Goal: Task Accomplishment & Management: Manage account settings

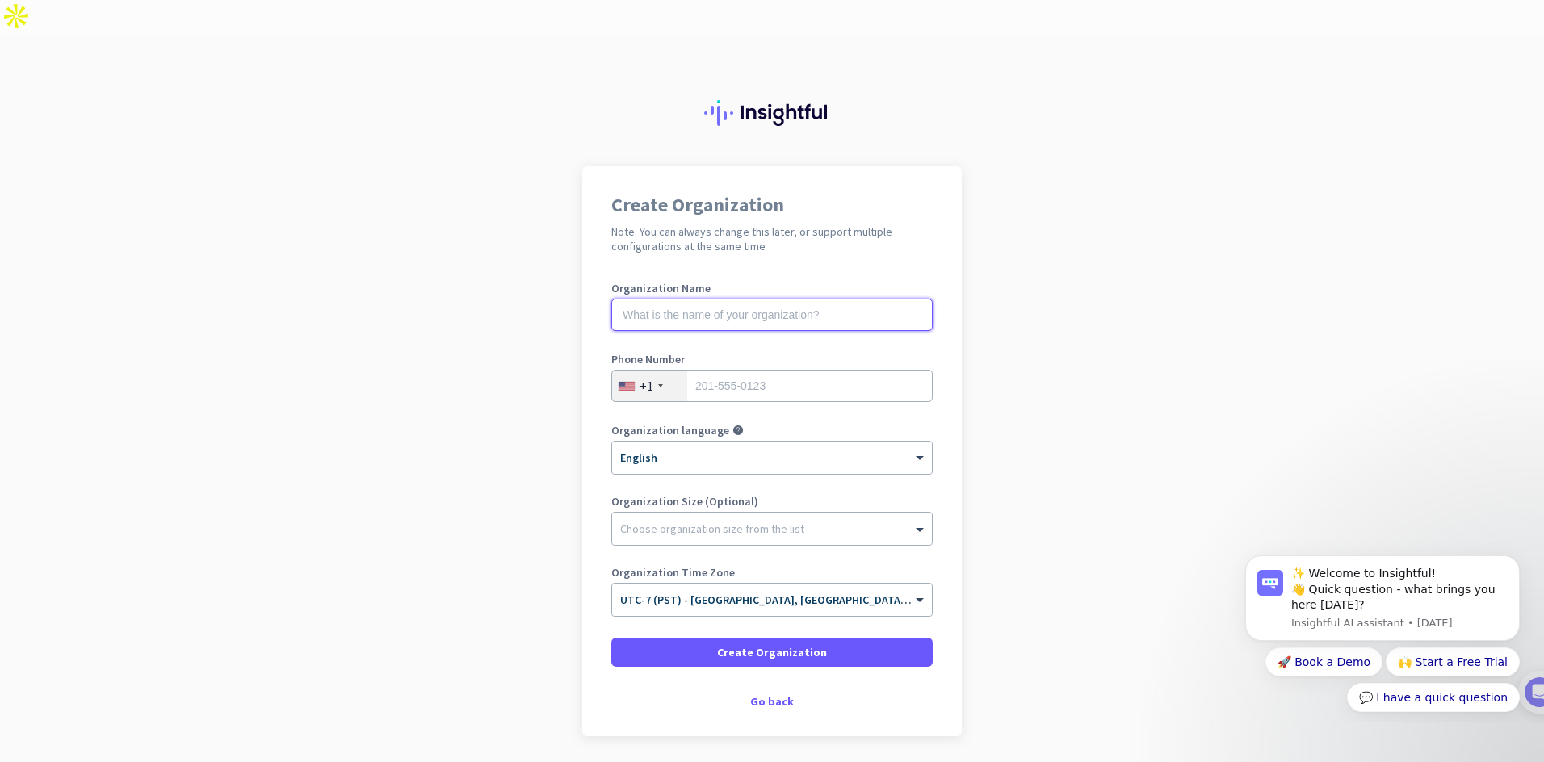
click at [814, 299] on input "text" at bounding box center [771, 315] width 321 height 32
type input "Worldwide Sourcing Group Inc"
type input "3103496370"
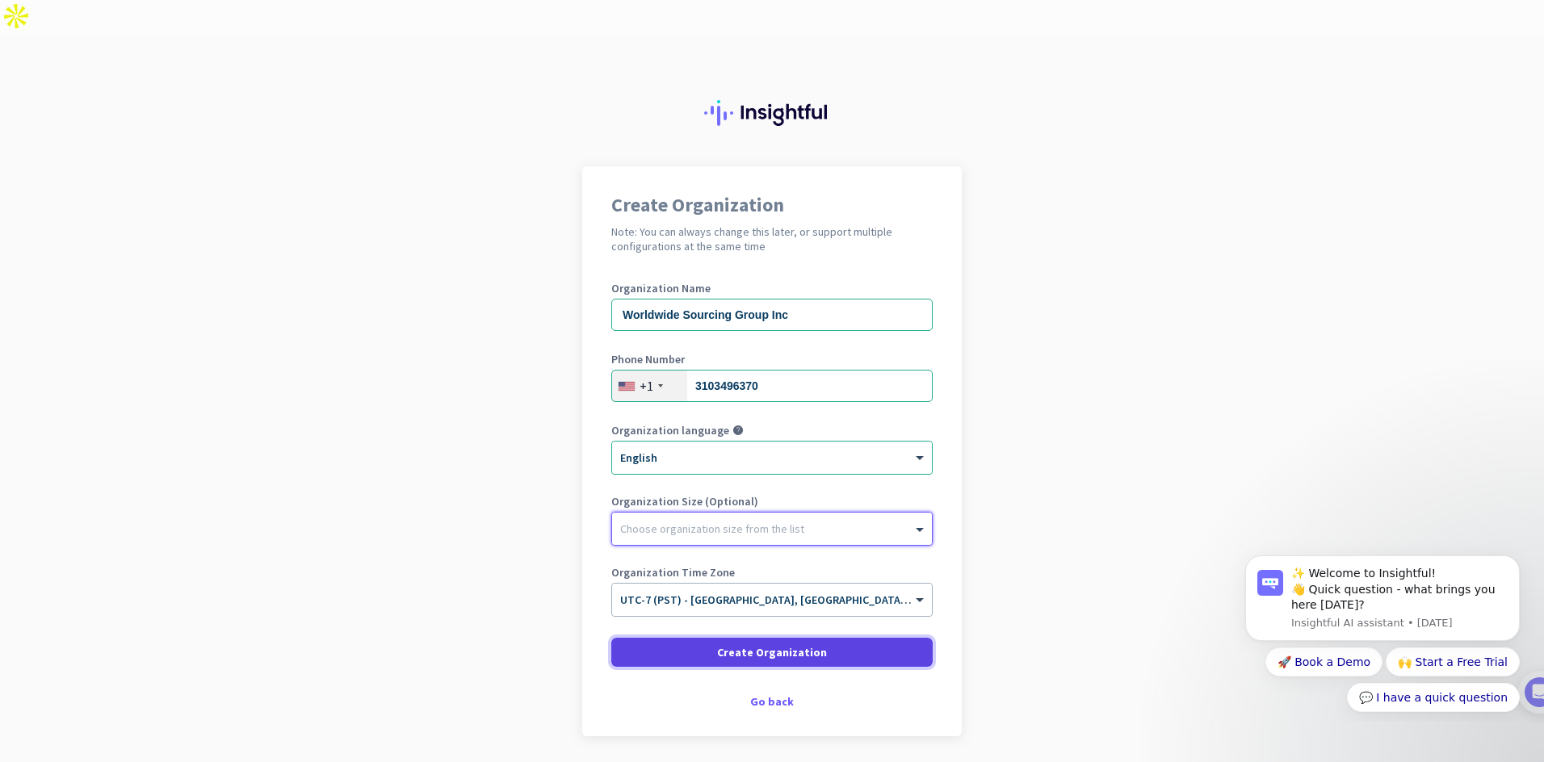
click at [883, 633] on span at bounding box center [771, 652] width 321 height 39
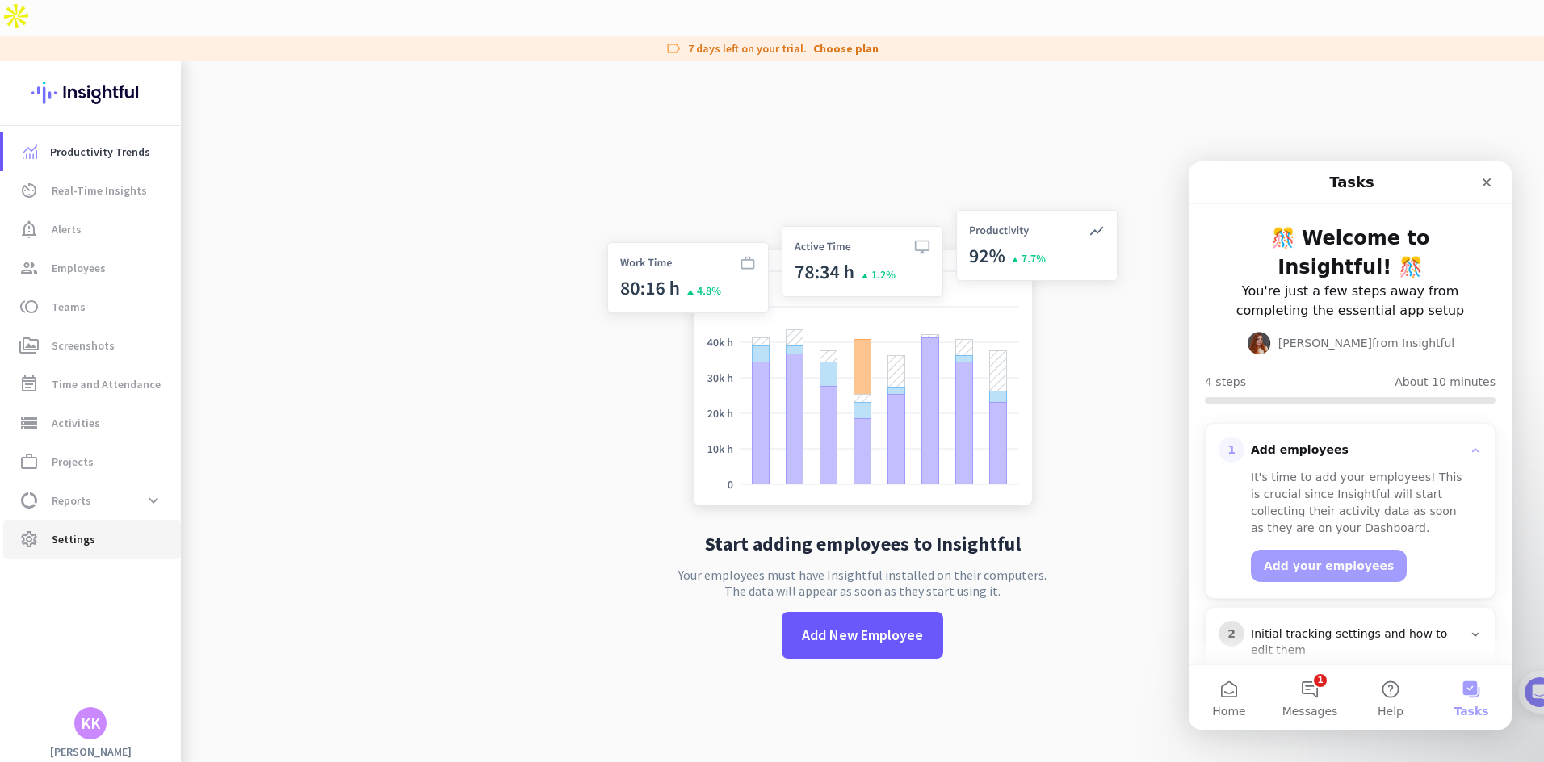
click at [94, 530] on span "settings Settings" at bounding box center [92, 539] width 152 height 19
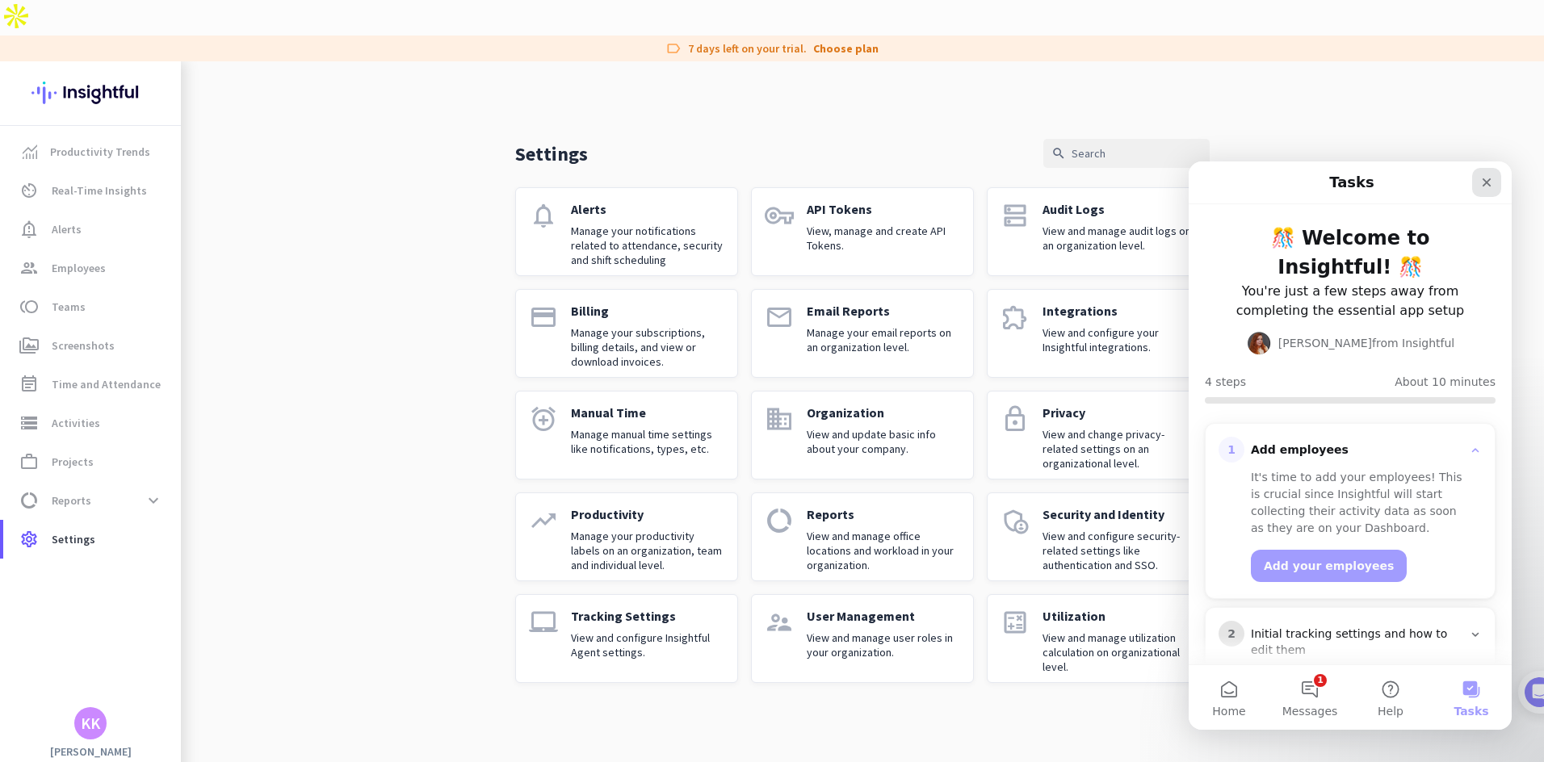
click at [1490, 181] on icon "Close" at bounding box center [1486, 182] width 13 height 13
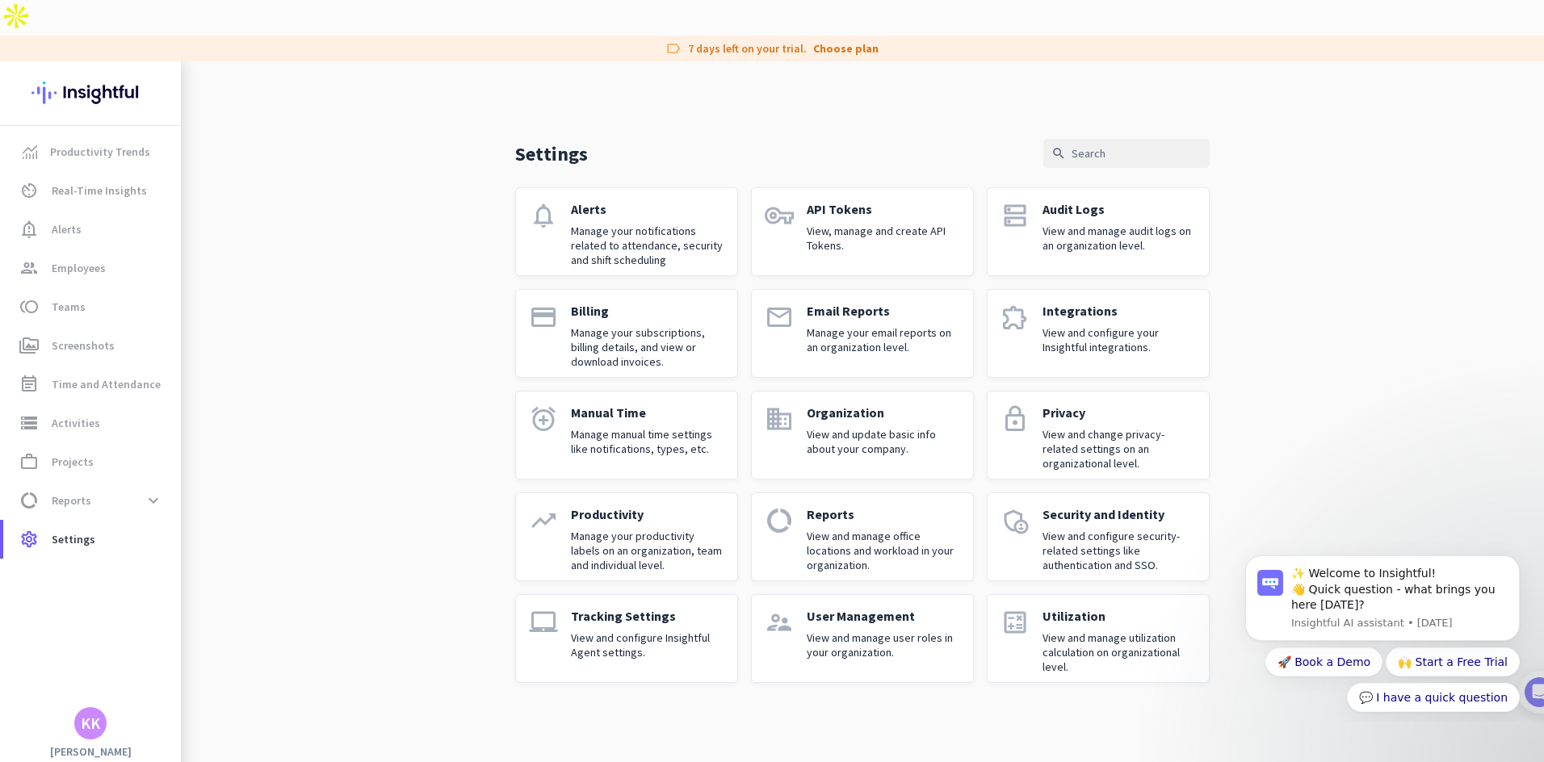
click at [649, 631] on p "View and configure Insightful Agent settings." at bounding box center [647, 645] width 153 height 29
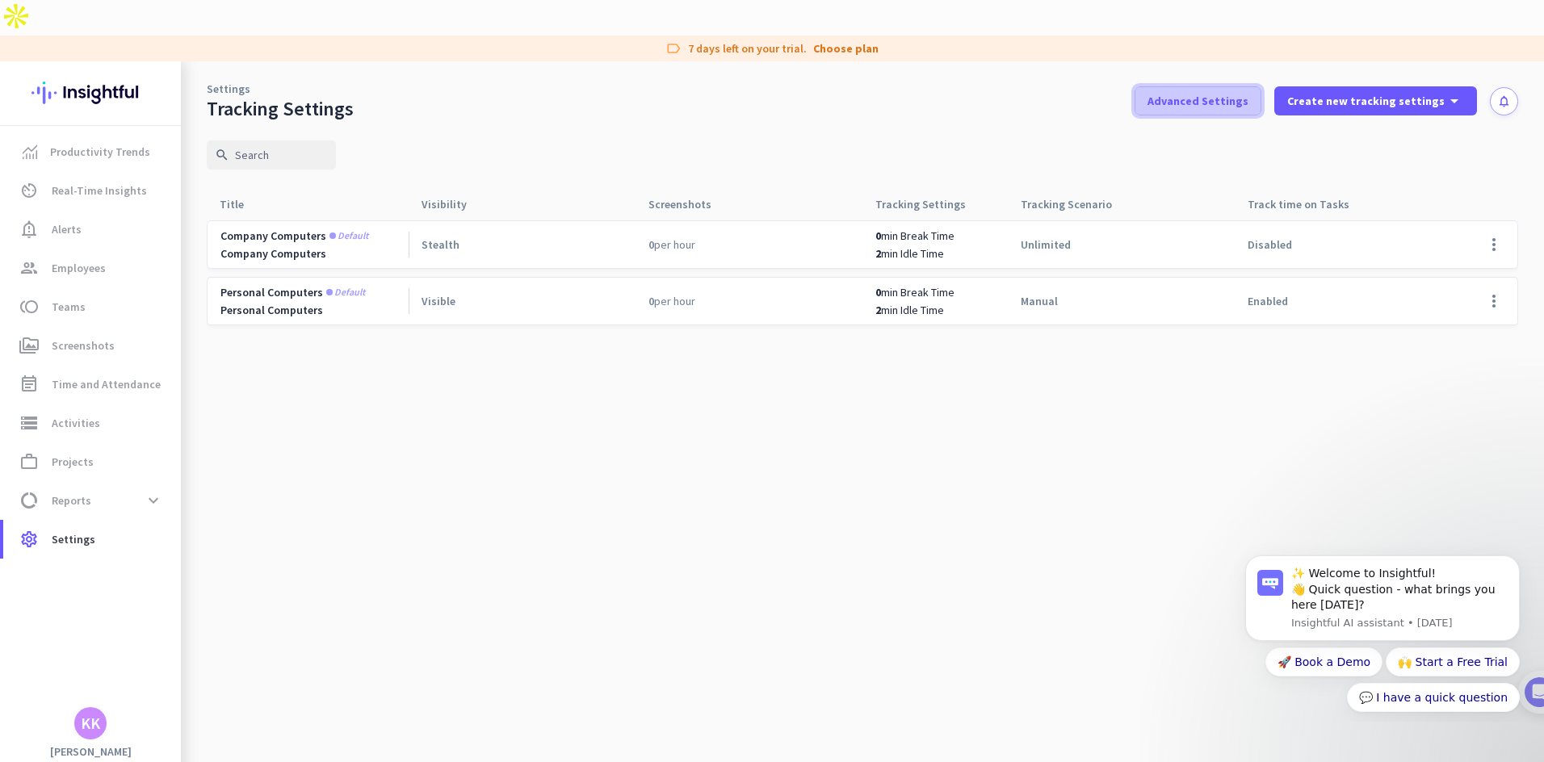
click at [1249, 93] on span "Advanced Settings" at bounding box center [1198, 101] width 101 height 16
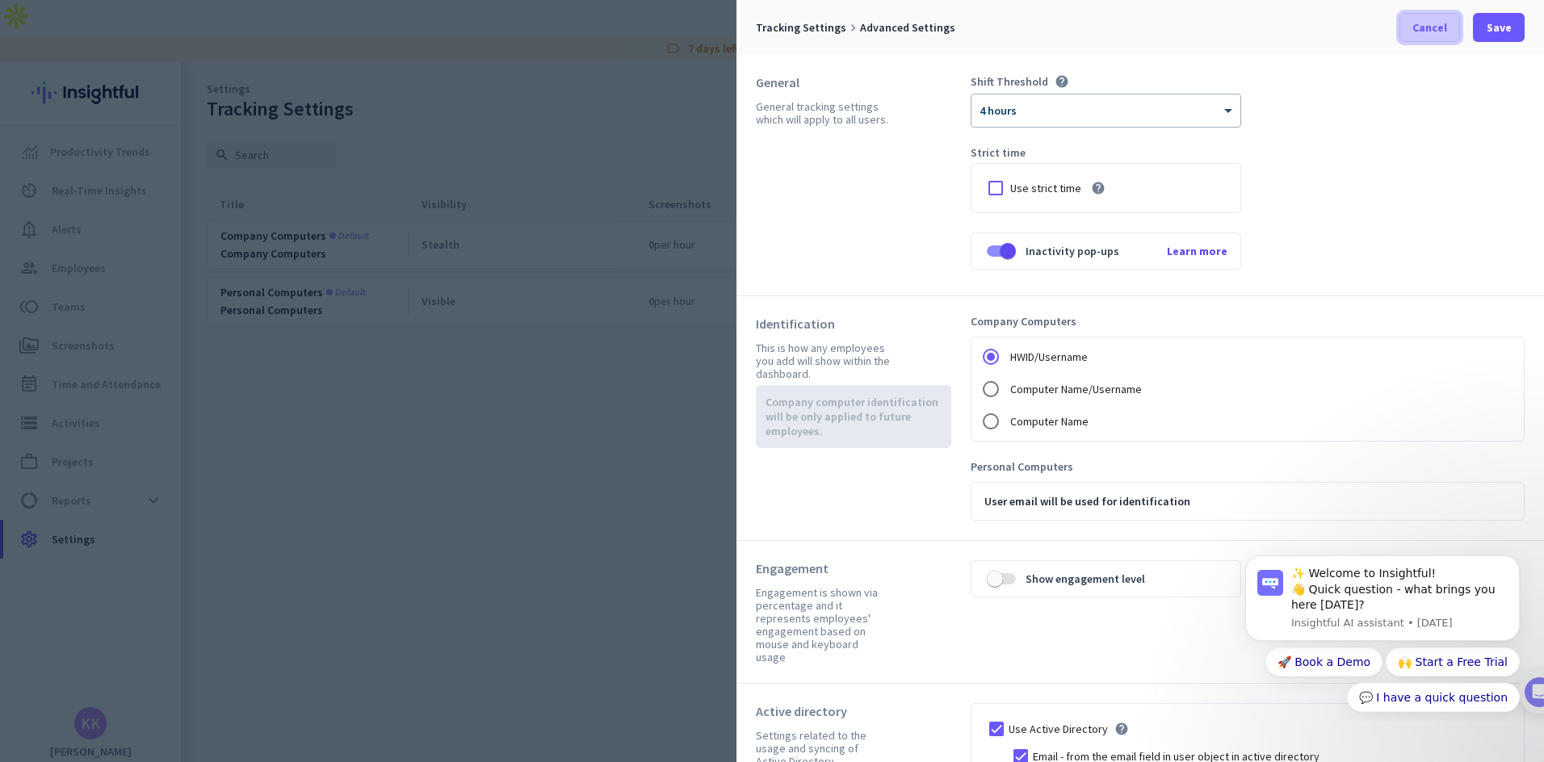
click at [1422, 34] on span "Cancel" at bounding box center [1430, 27] width 35 height 16
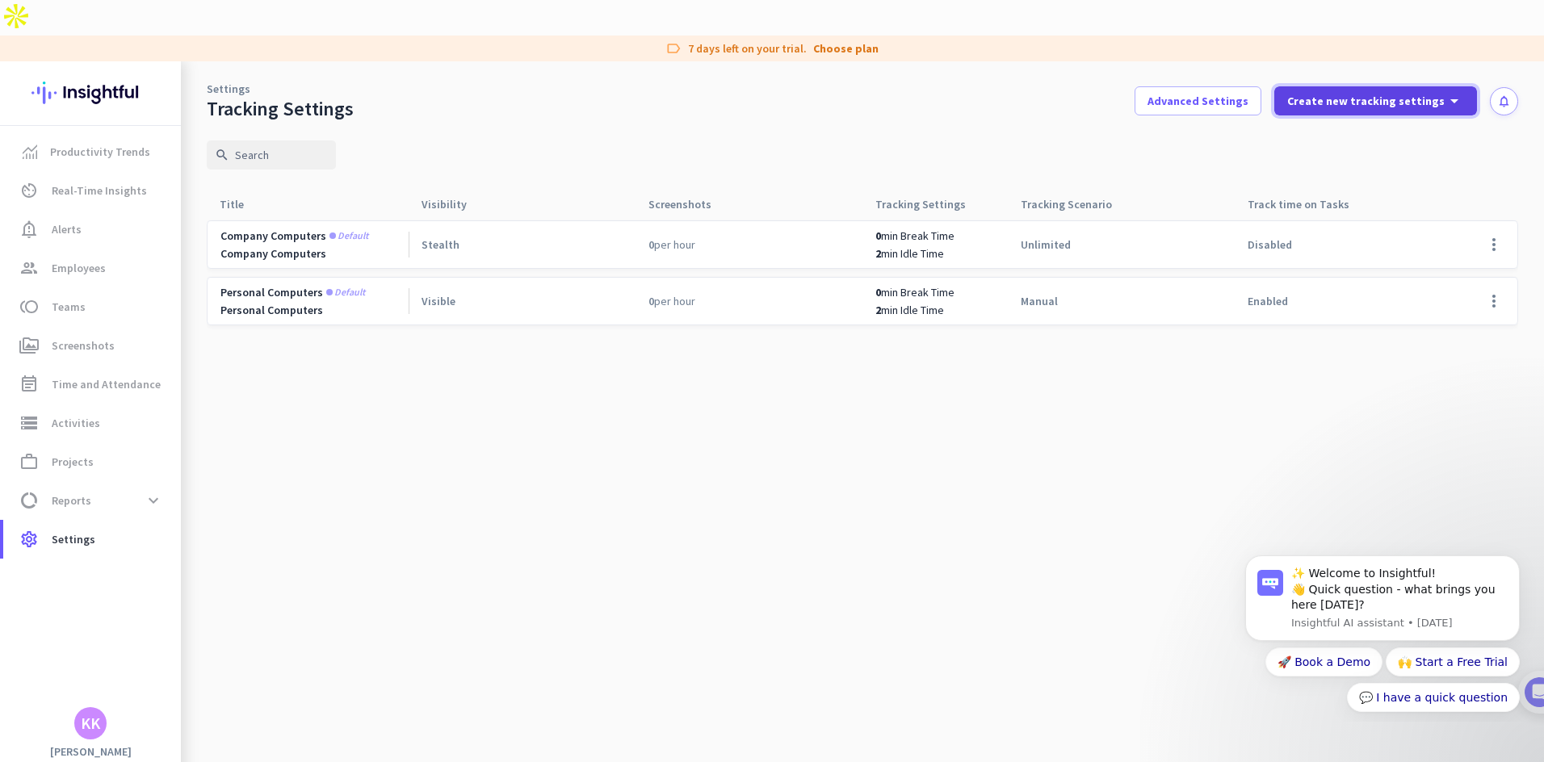
click at [1460, 91] on icon "arrow_drop_down" at bounding box center [1454, 100] width 19 height 19
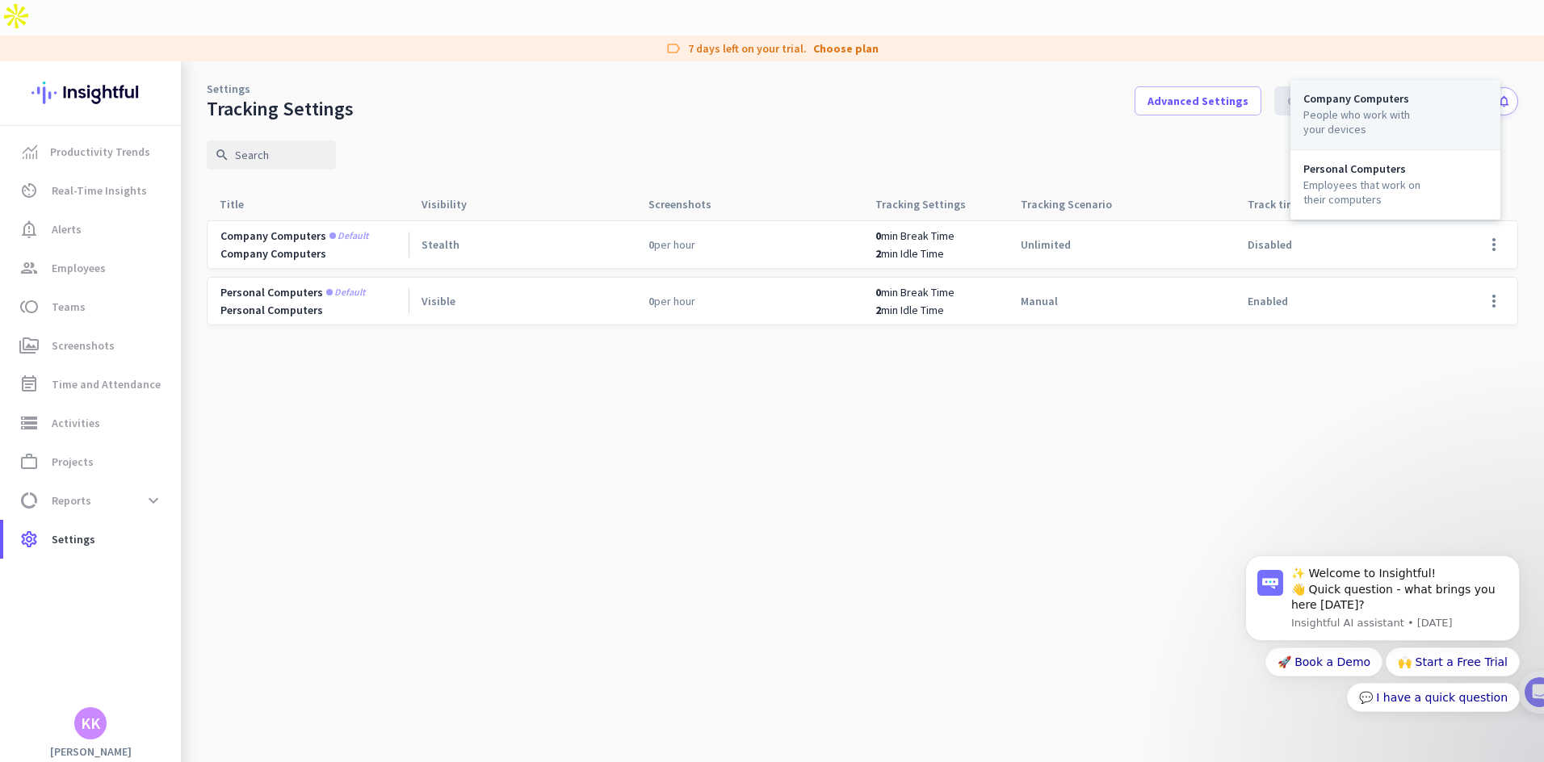
click at [1429, 113] on div "Company Computers People who work with your devices" at bounding box center [1396, 115] width 210 height 70
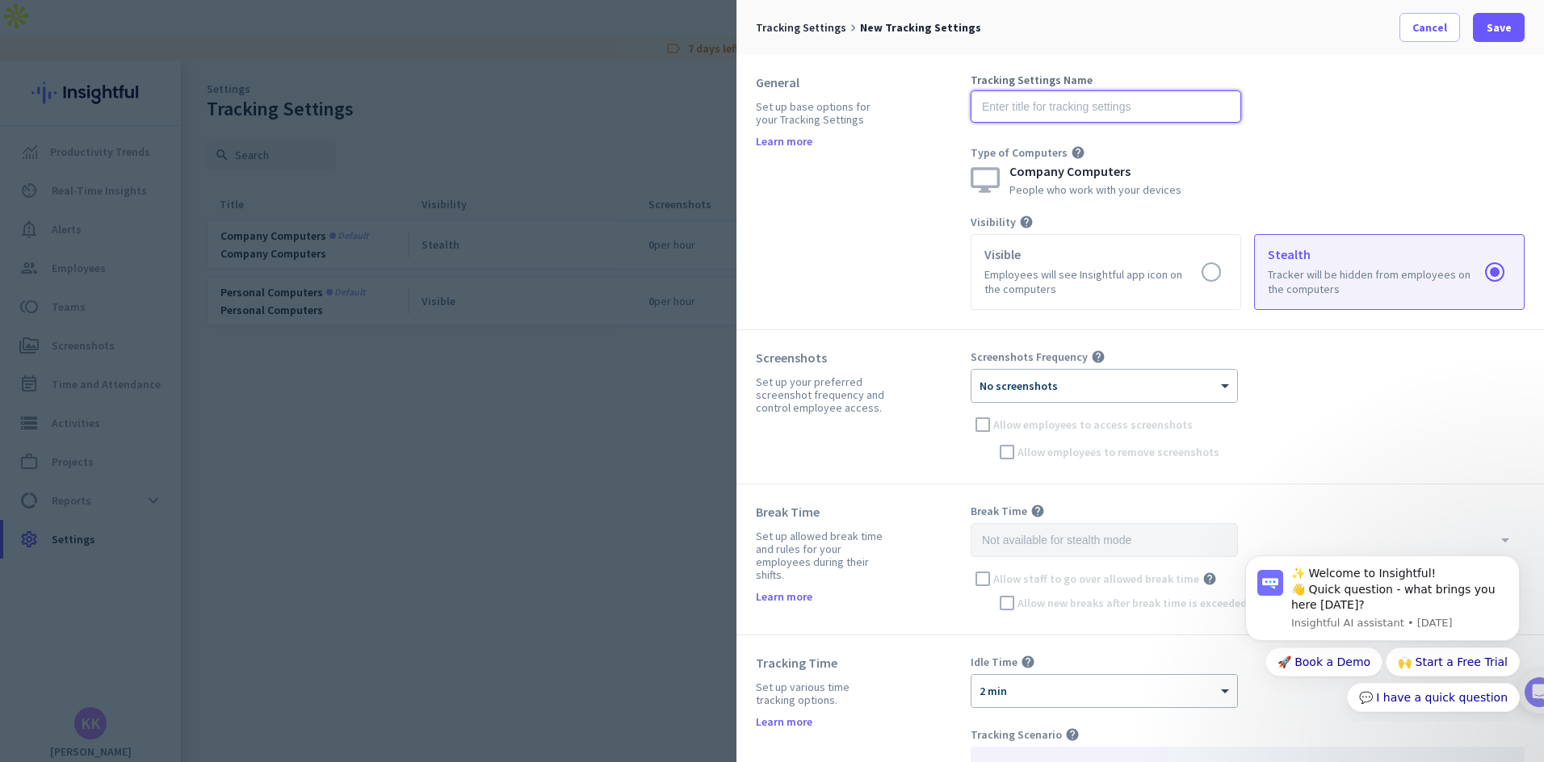
click at [1144, 106] on input "text" at bounding box center [1106, 106] width 271 height 32
type input "WWSG Computers"
click at [1194, 393] on div "× No screenshots" at bounding box center [1105, 386] width 266 height 32
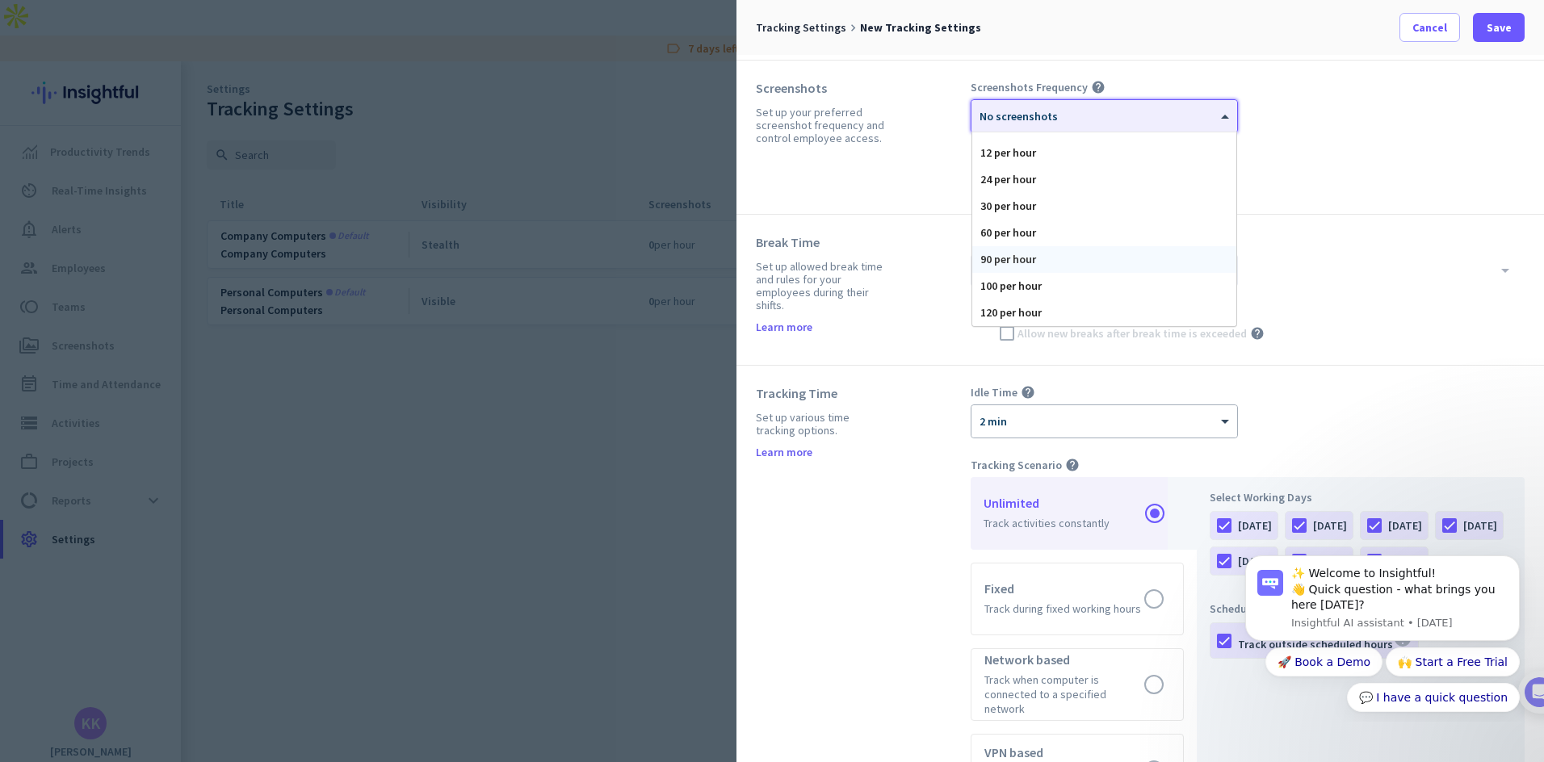
scroll to position [323, 0]
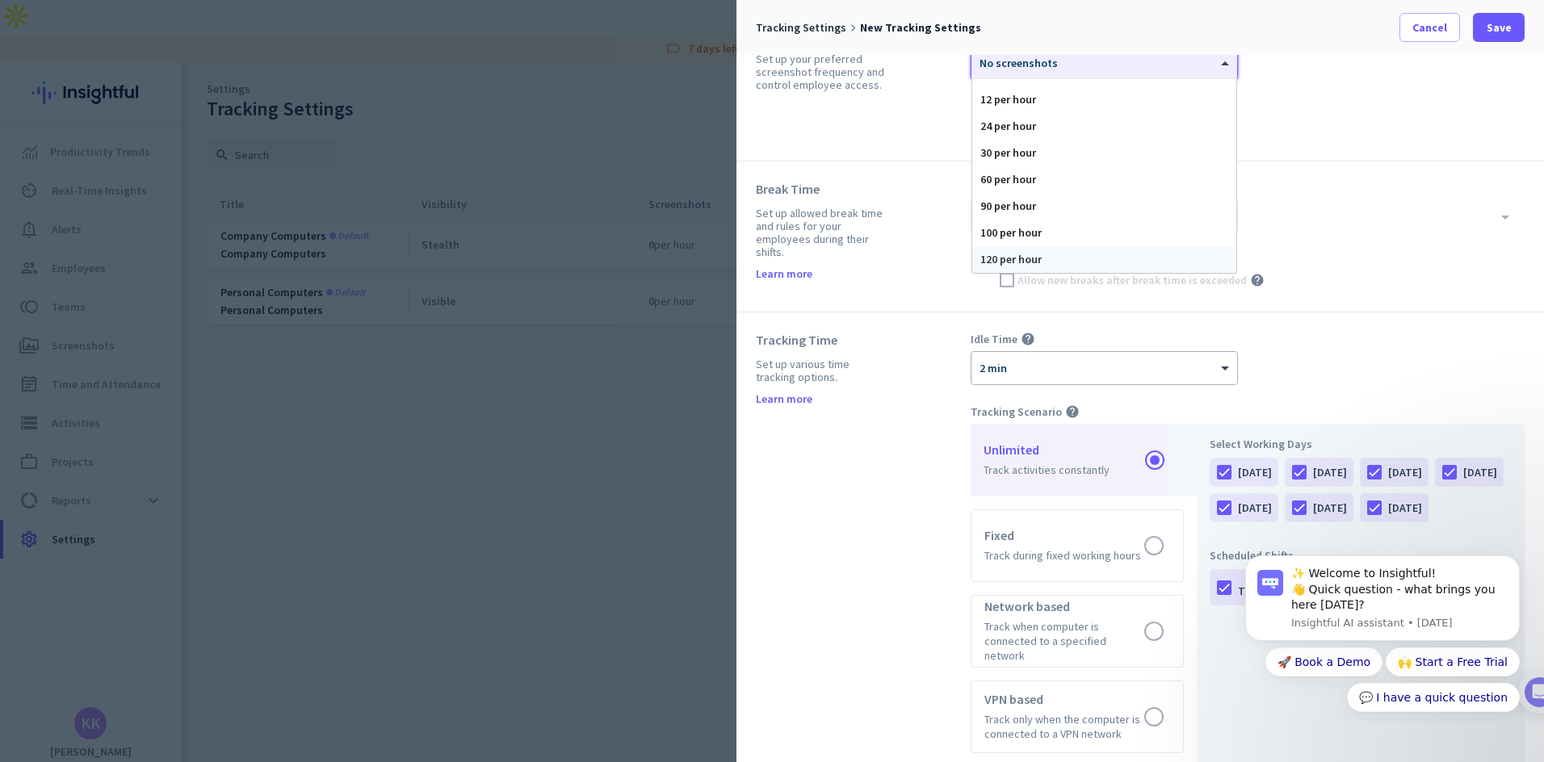
click at [1040, 260] on div "120 per hour" at bounding box center [1104, 259] width 264 height 27
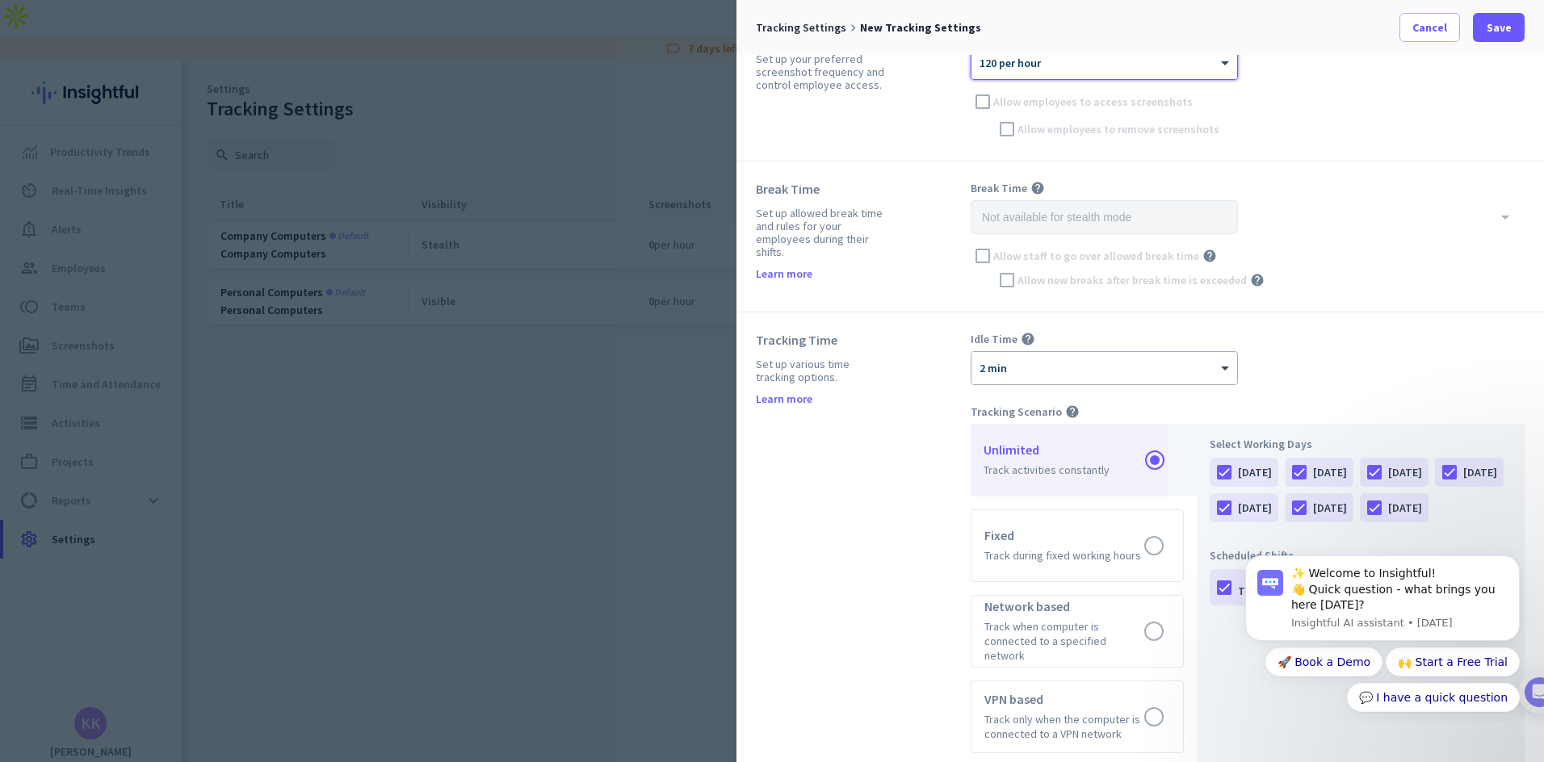
scroll to position [81, 0]
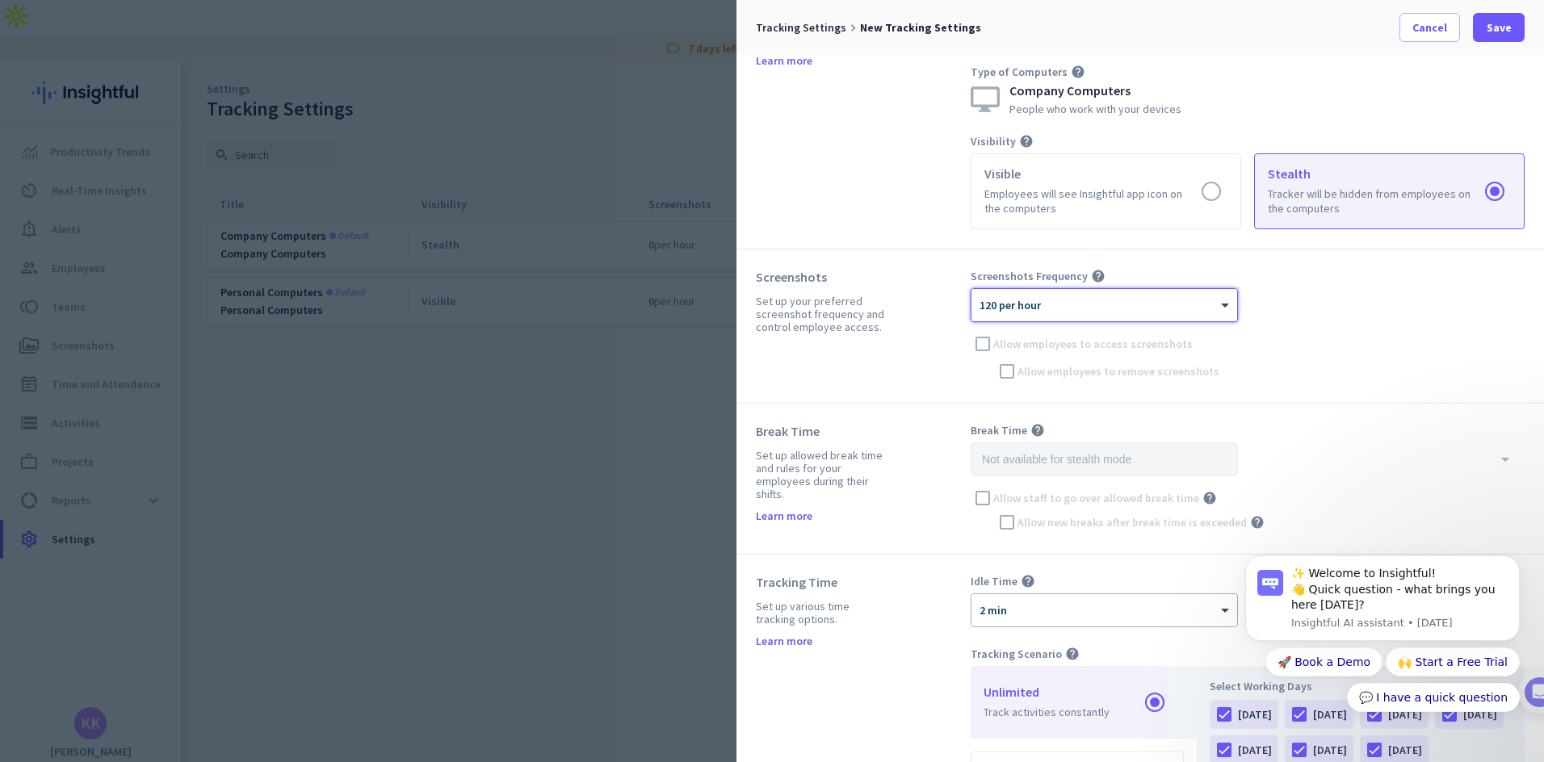
click at [982, 343] on div "Screenshots Frequency help × 120 per hour Allow employees to access screenshots…" at bounding box center [1248, 326] width 554 height 115
click at [919, 338] on div "Screenshots Set up your preferred screenshot frequency and control employee acc…" at bounding box center [863, 326] width 215 height 115
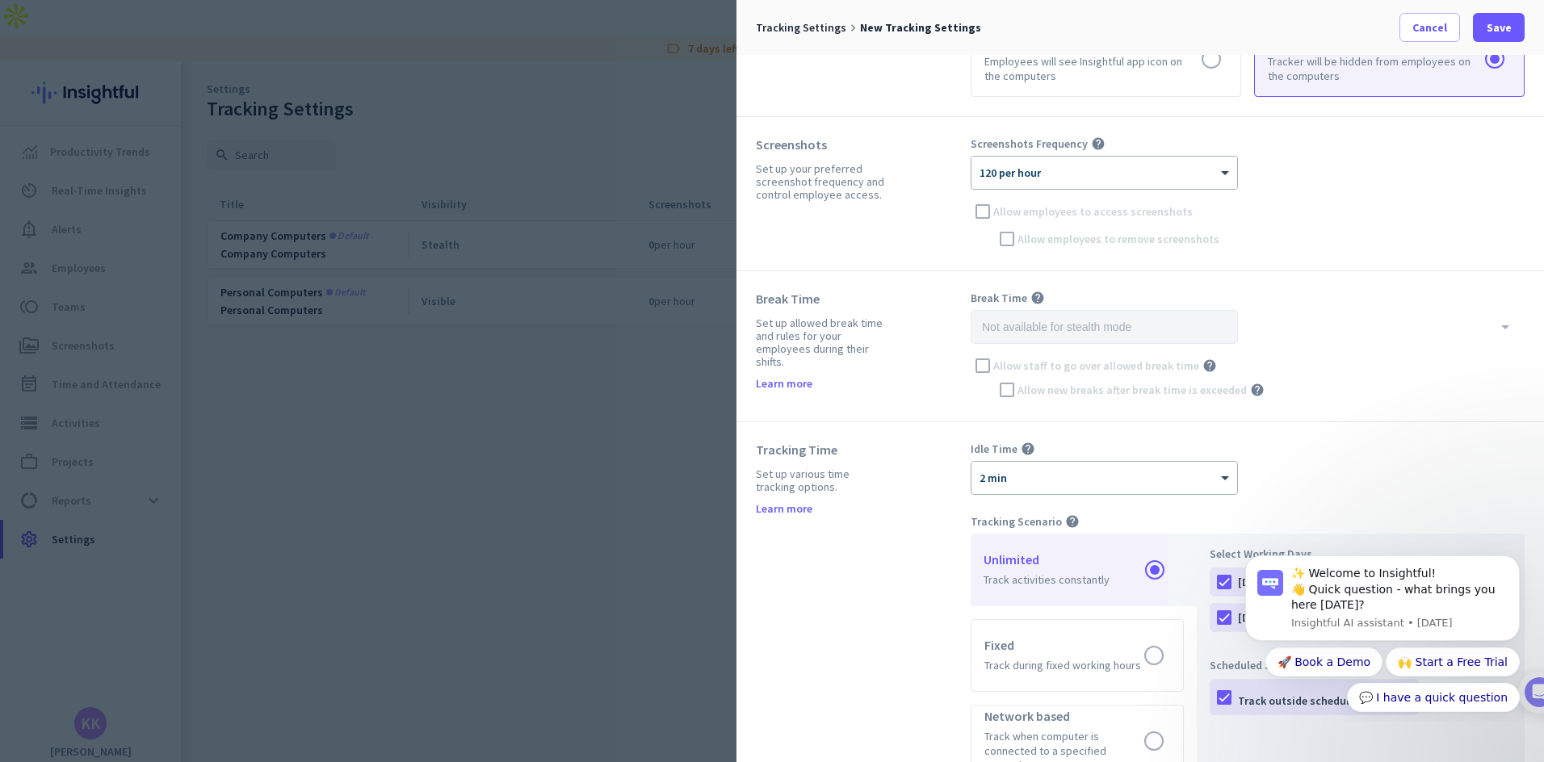
scroll to position [242, 0]
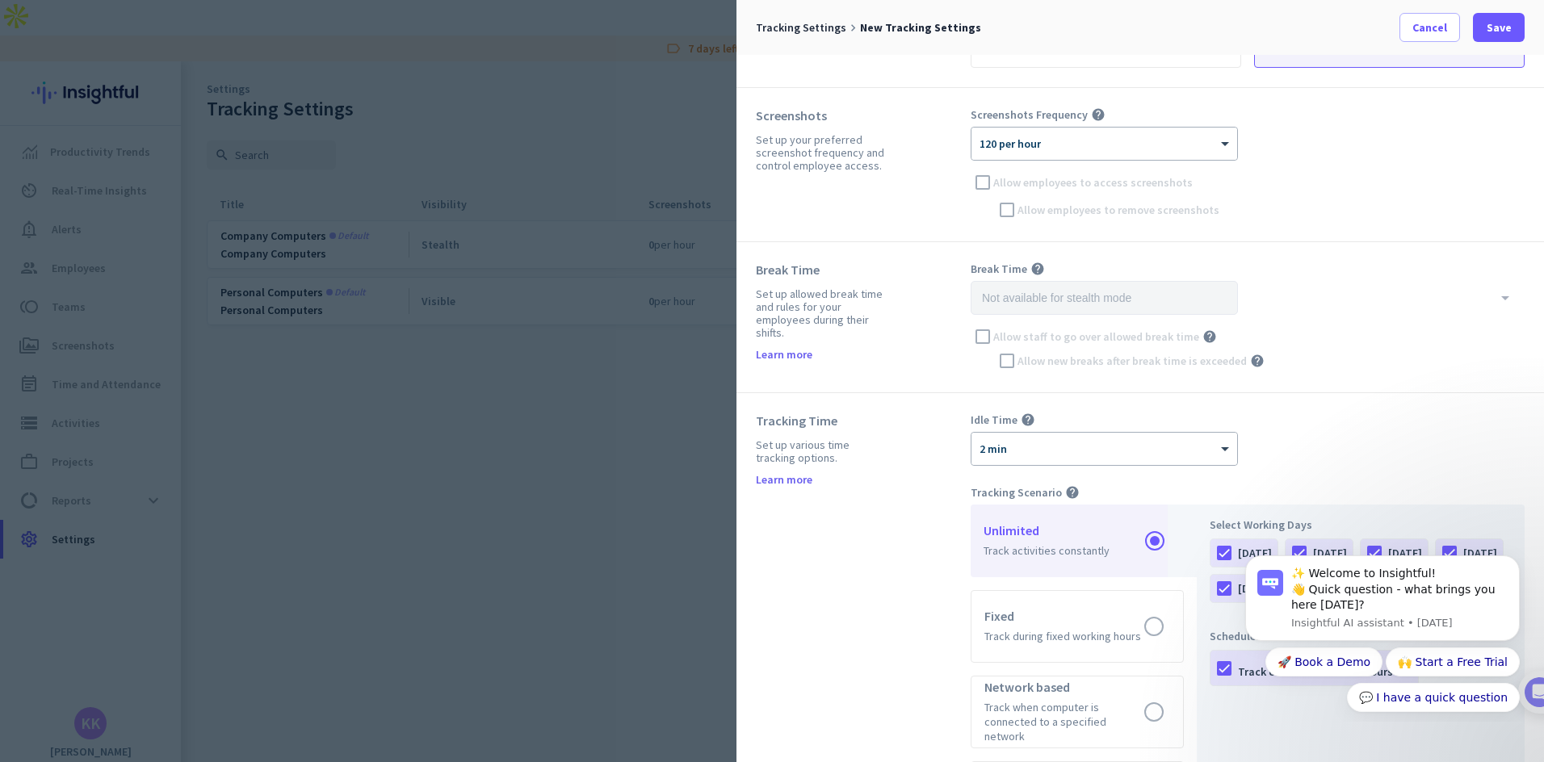
click at [980, 338] on div "Allow staff to go over allowed break time help" at bounding box center [1248, 337] width 554 height 24
click at [934, 303] on div "Break Time Set up allowed break time and rules for your employees during their …" at bounding box center [863, 317] width 215 height 111
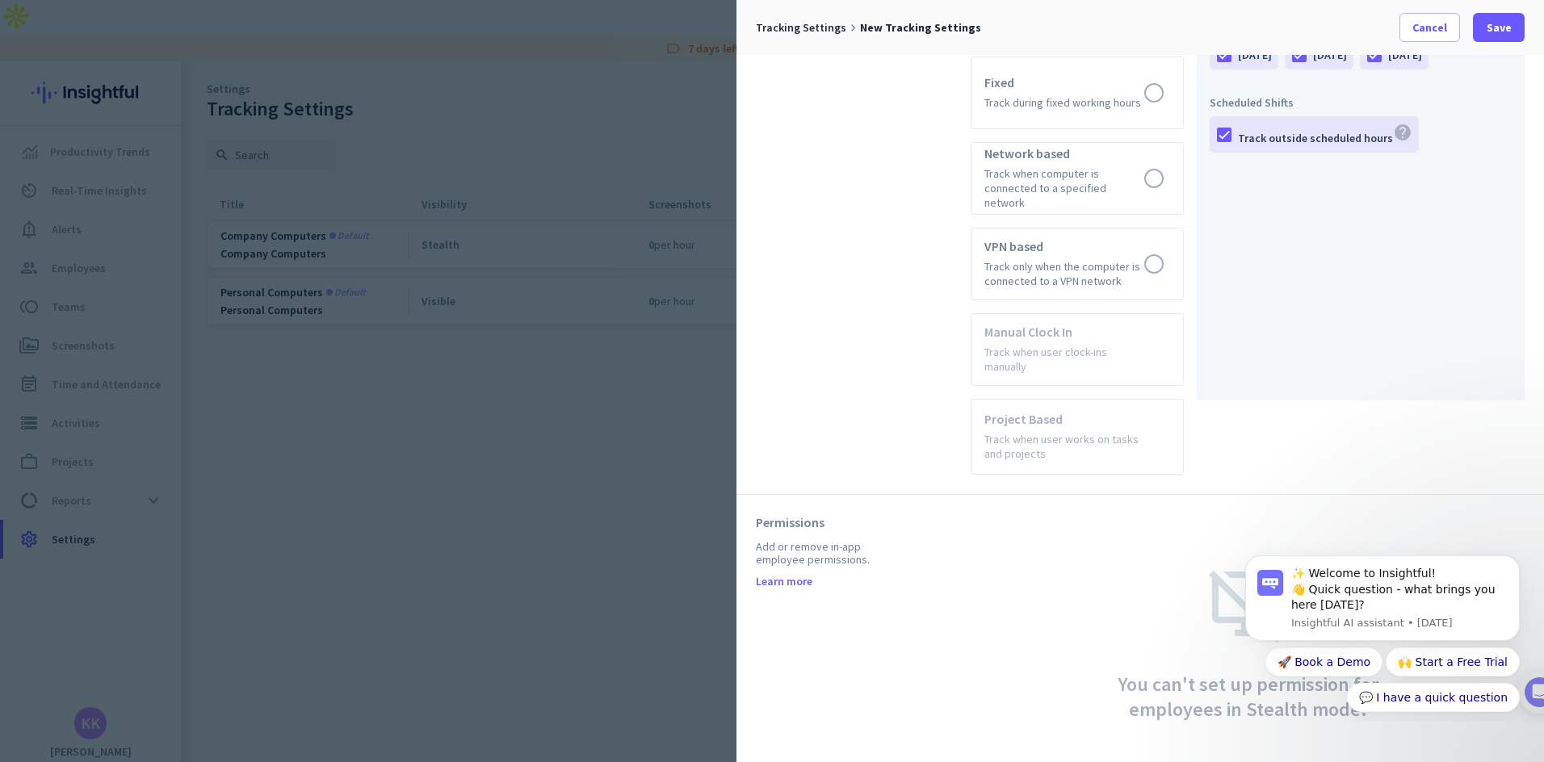
scroll to position [791, 0]
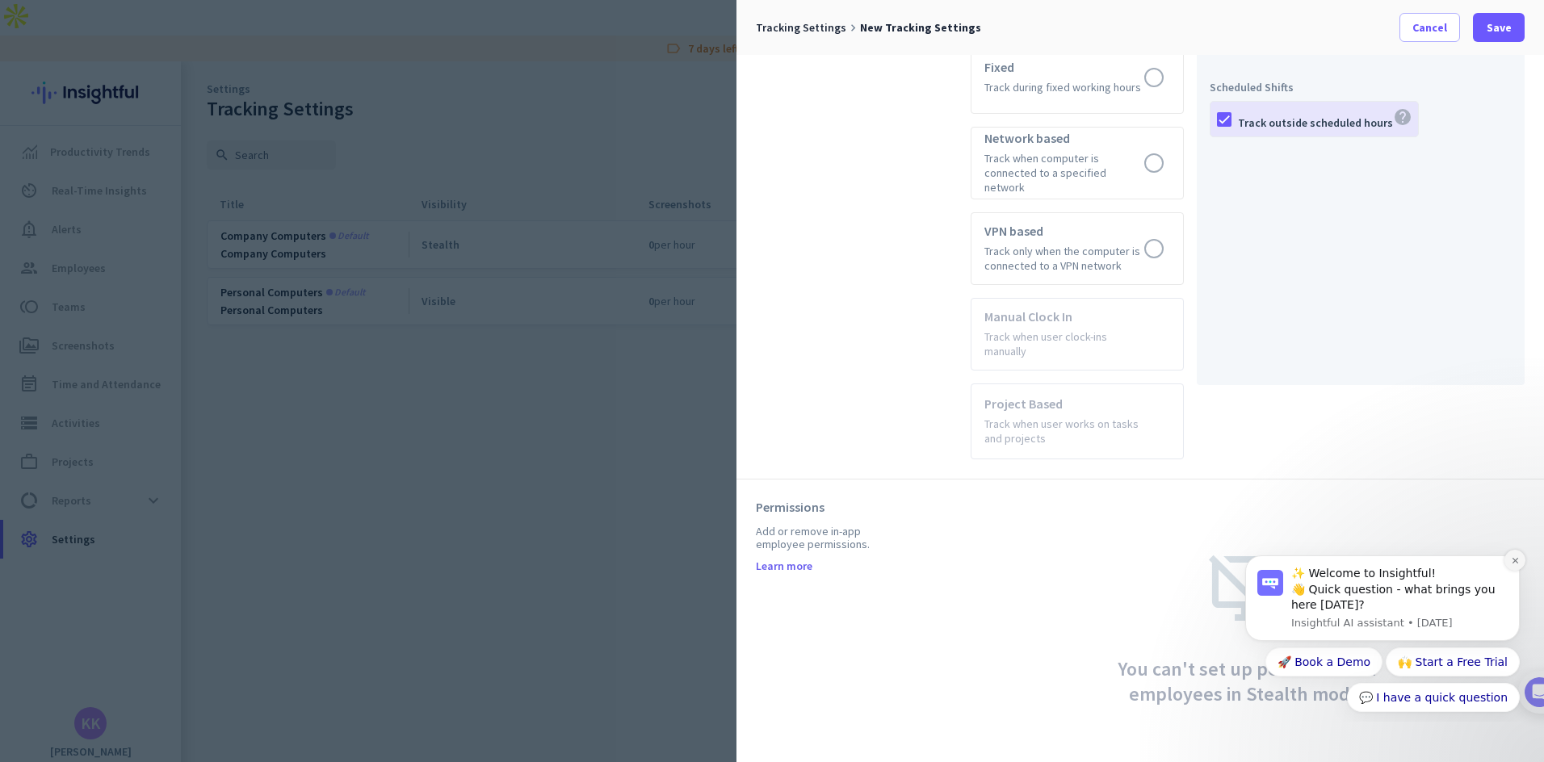
click at [1518, 560] on icon "Dismiss notification" at bounding box center [1515, 560] width 9 height 9
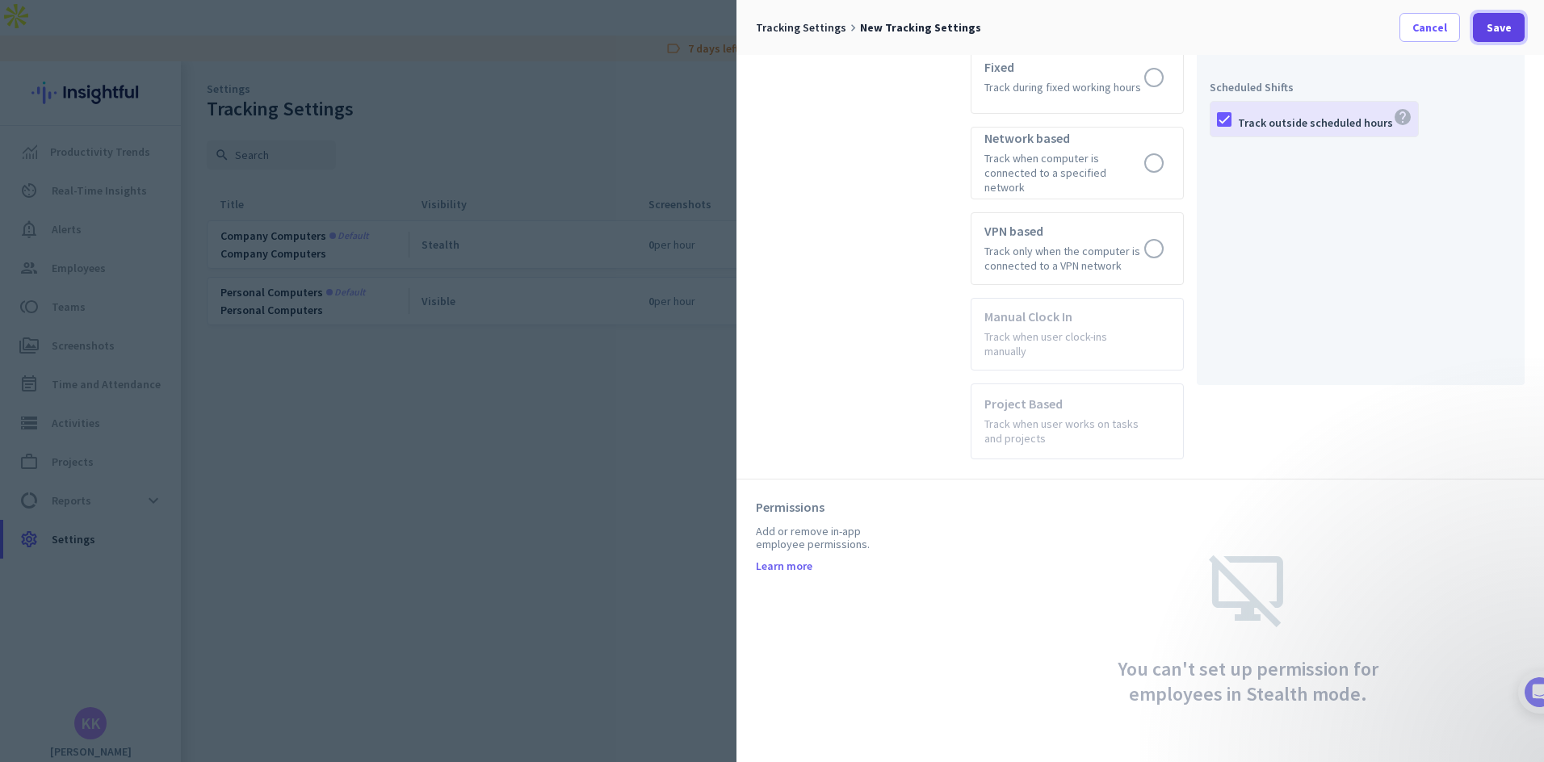
click at [1484, 20] on span at bounding box center [1499, 27] width 52 height 39
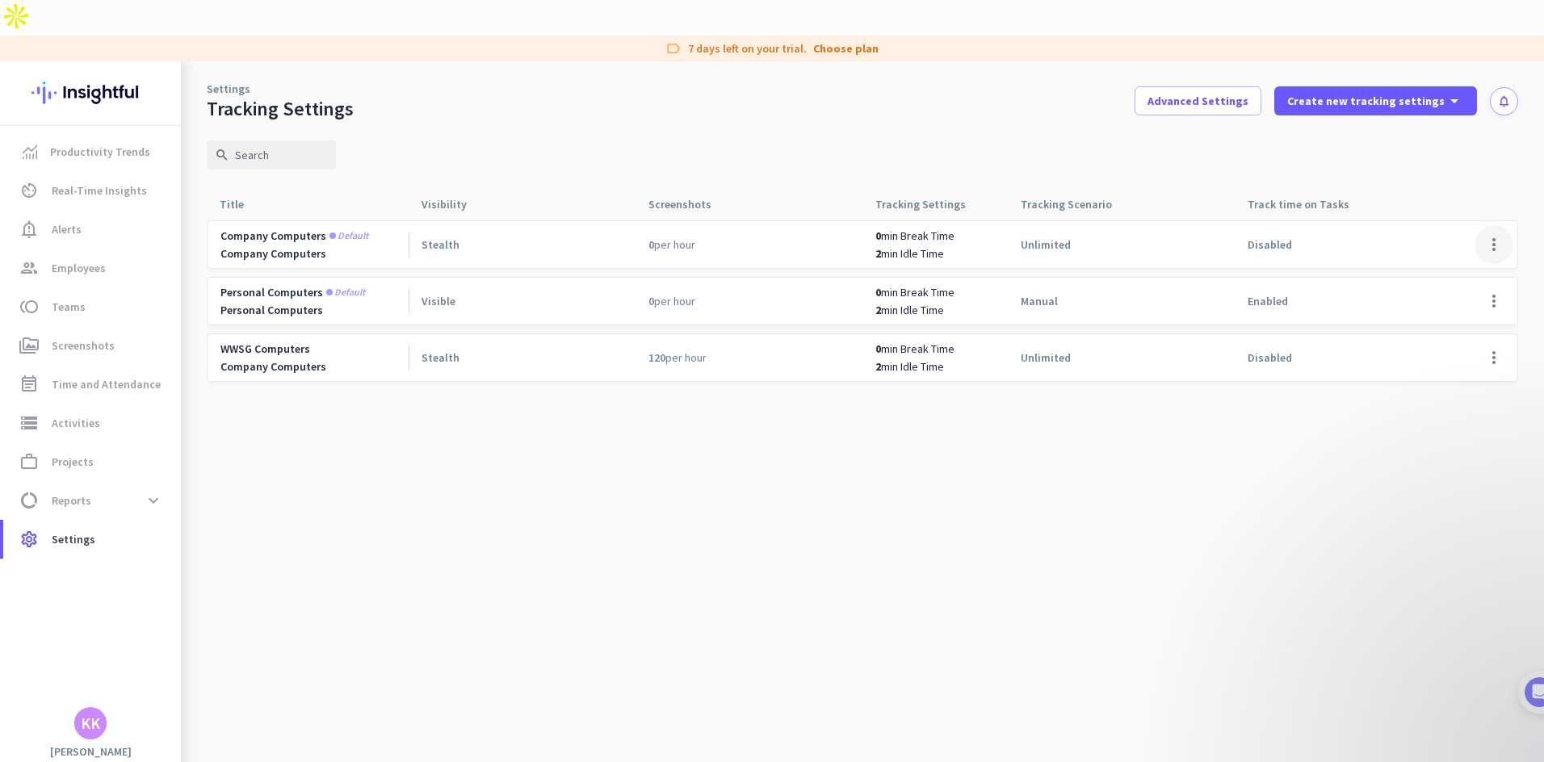
click at [1503, 225] on span at bounding box center [1494, 244] width 39 height 39
click at [288, 212] on div at bounding box center [772, 381] width 1544 height 762
click at [268, 229] on span "Company computers" at bounding box center [273, 236] width 106 height 15
click at [272, 229] on span "Company computers" at bounding box center [273, 236] width 106 height 15
click at [1501, 225] on span at bounding box center [1494, 244] width 39 height 39
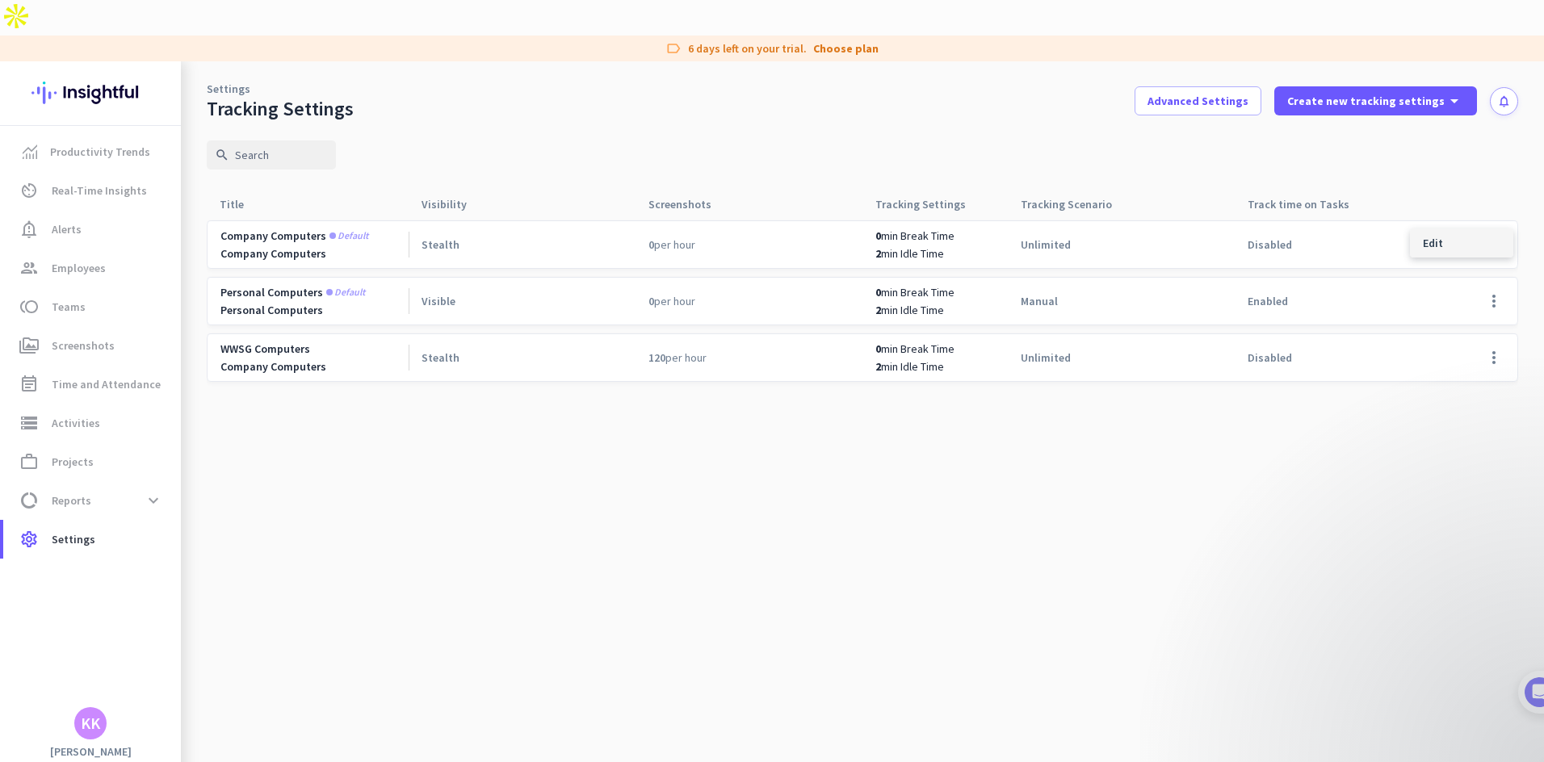
click at [1470, 231] on div "Edit" at bounding box center [1461, 243] width 103 height 29
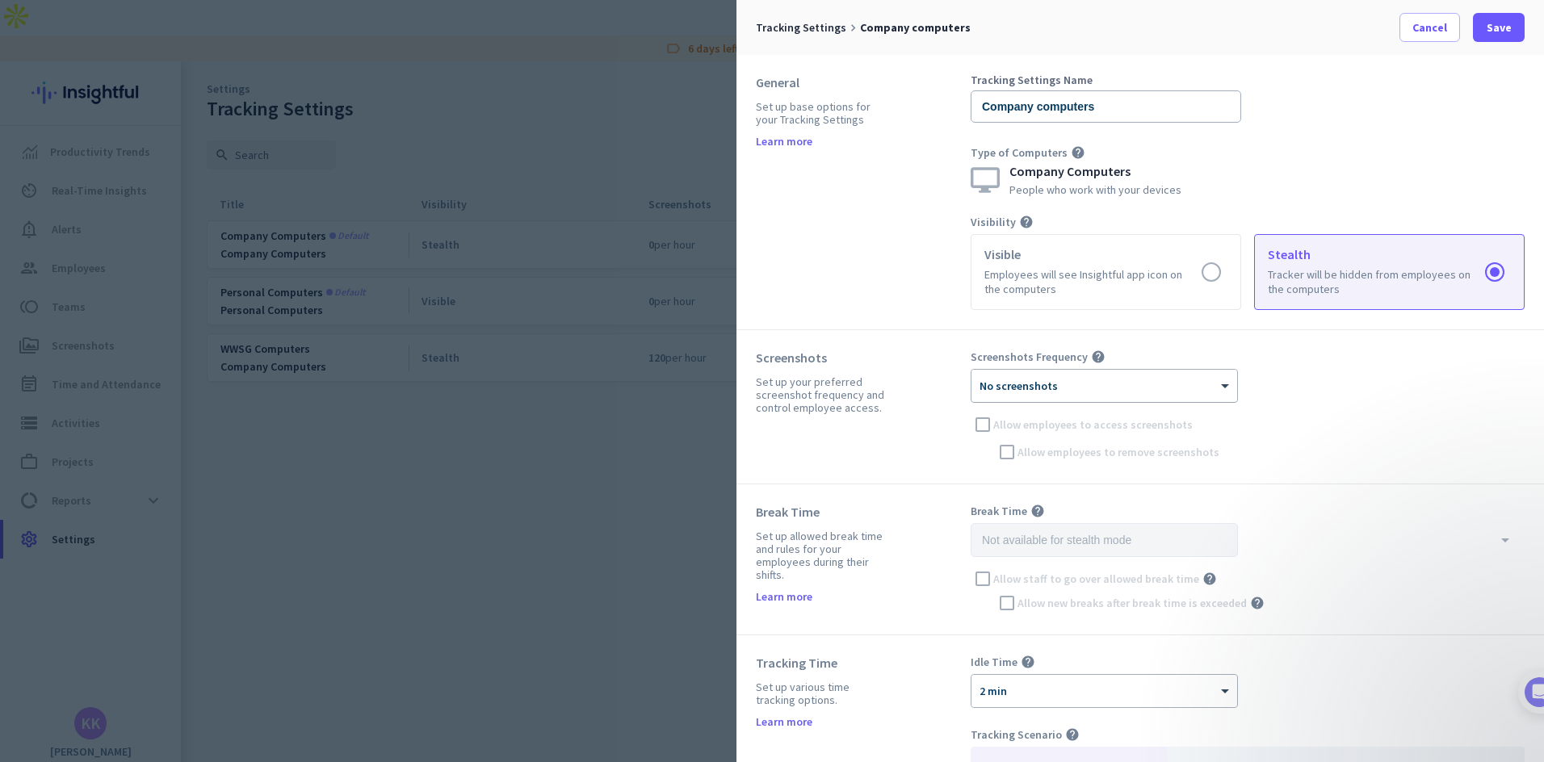
click at [1090, 390] on div "× No screenshots" at bounding box center [1095, 387] width 246 height 14
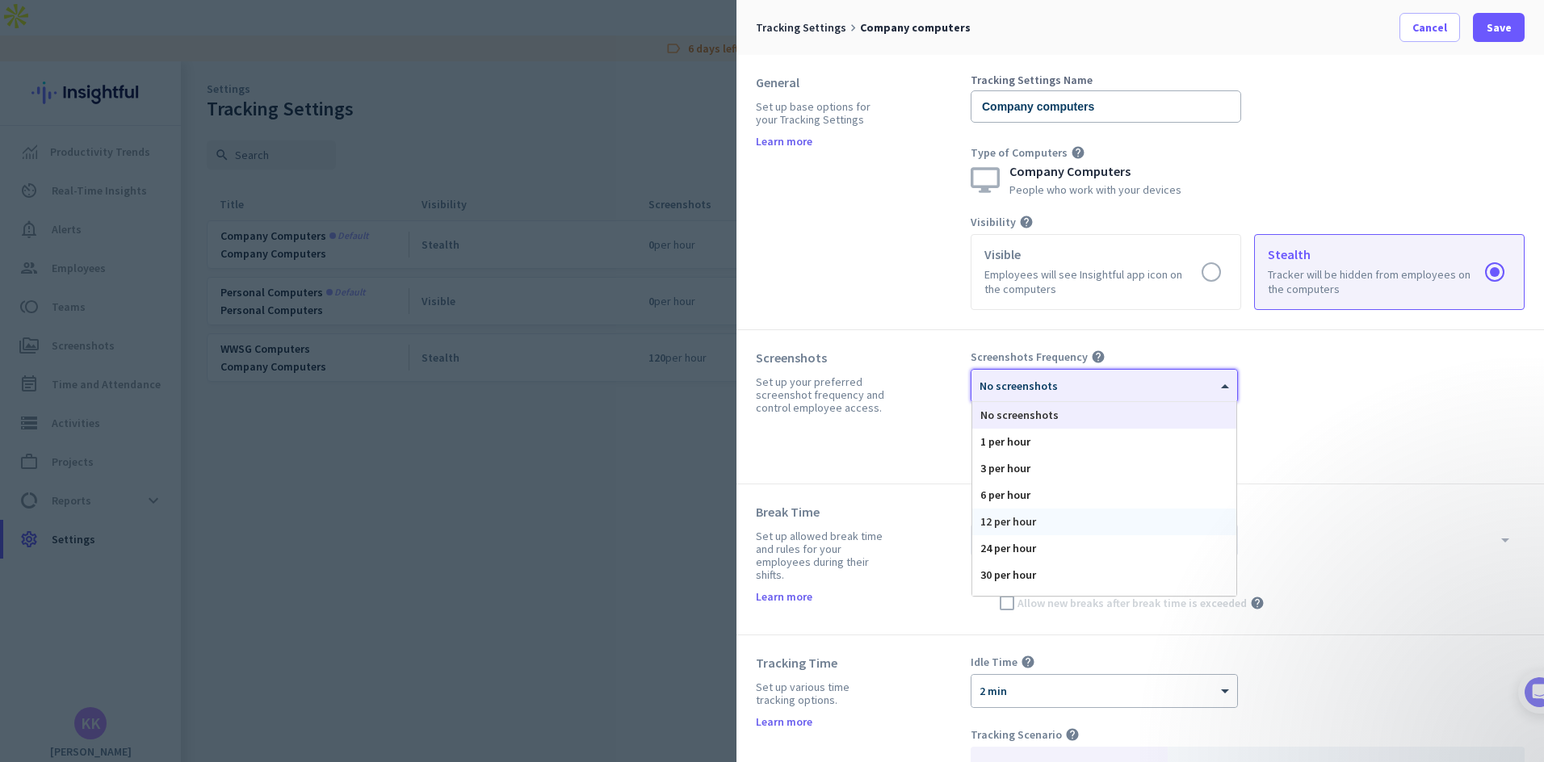
scroll to position [99, 0]
click at [1027, 588] on div "120 per hour" at bounding box center [1104, 582] width 264 height 27
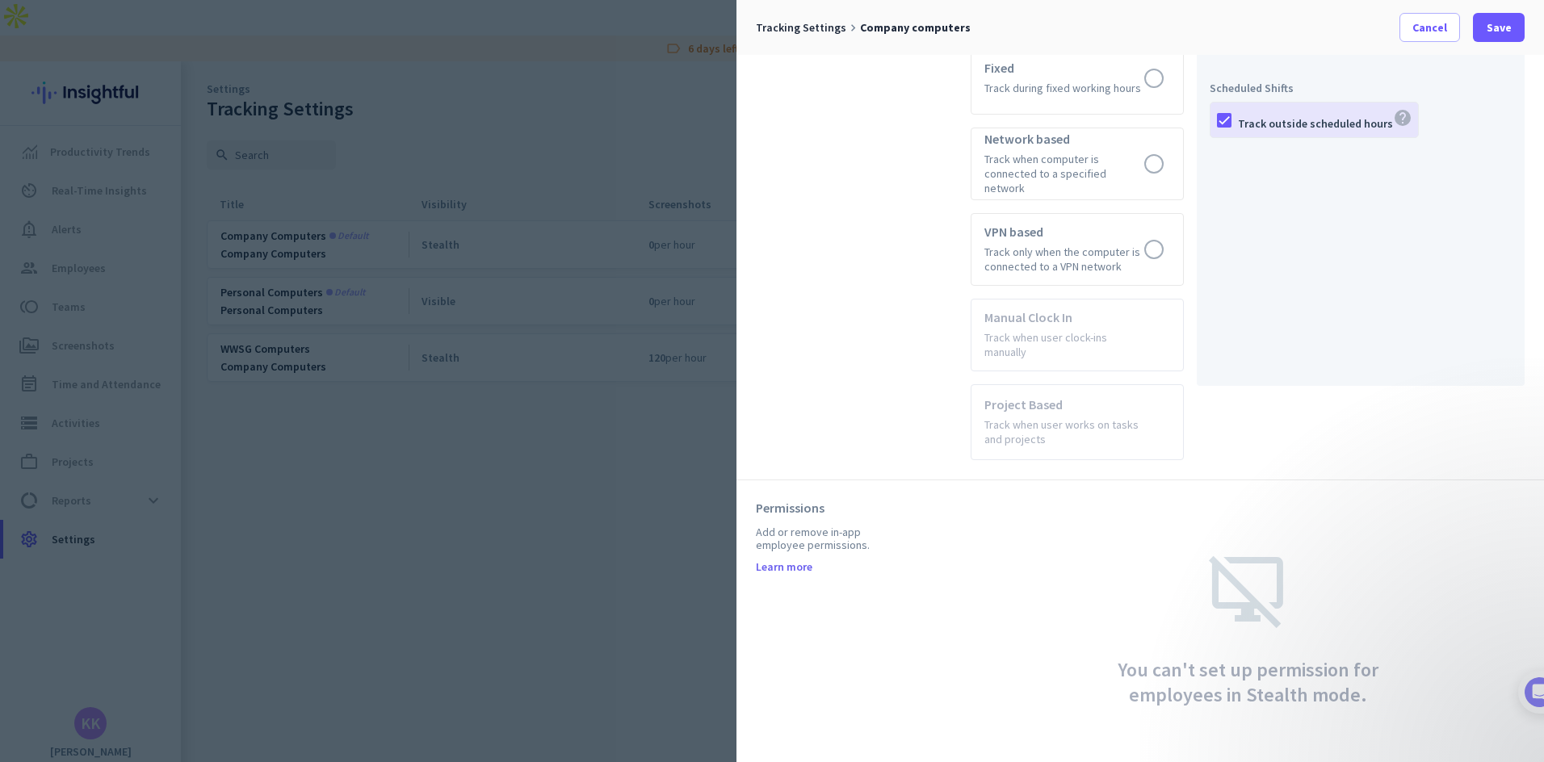
scroll to position [791, 0]
click at [1504, 36] on span at bounding box center [1499, 27] width 52 height 39
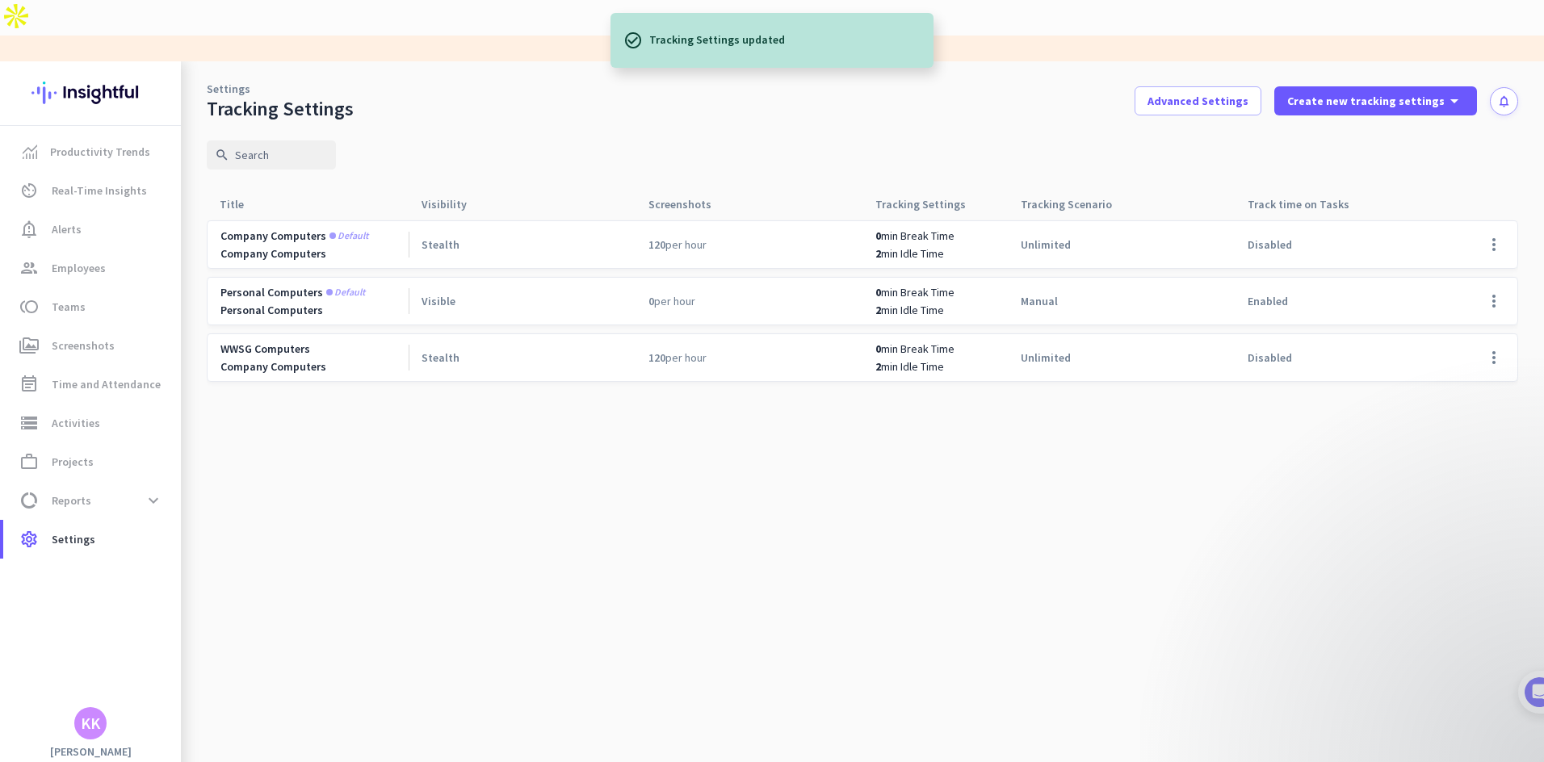
drag, startPoint x: 910, startPoint y: 419, endPoint x: 921, endPoint y: 418, distance: 11.4
click at [907, 420] on cdk-virtual-scroll-viewport "Company computers Default Company Computers Stealth 120 per hour 0 min Break Ti…" at bounding box center [863, 509] width 1312 height 578
click at [1491, 338] on span at bounding box center [1494, 357] width 39 height 39
click at [1459, 382] on span "Remove Settings" at bounding box center [1458, 386] width 86 height 15
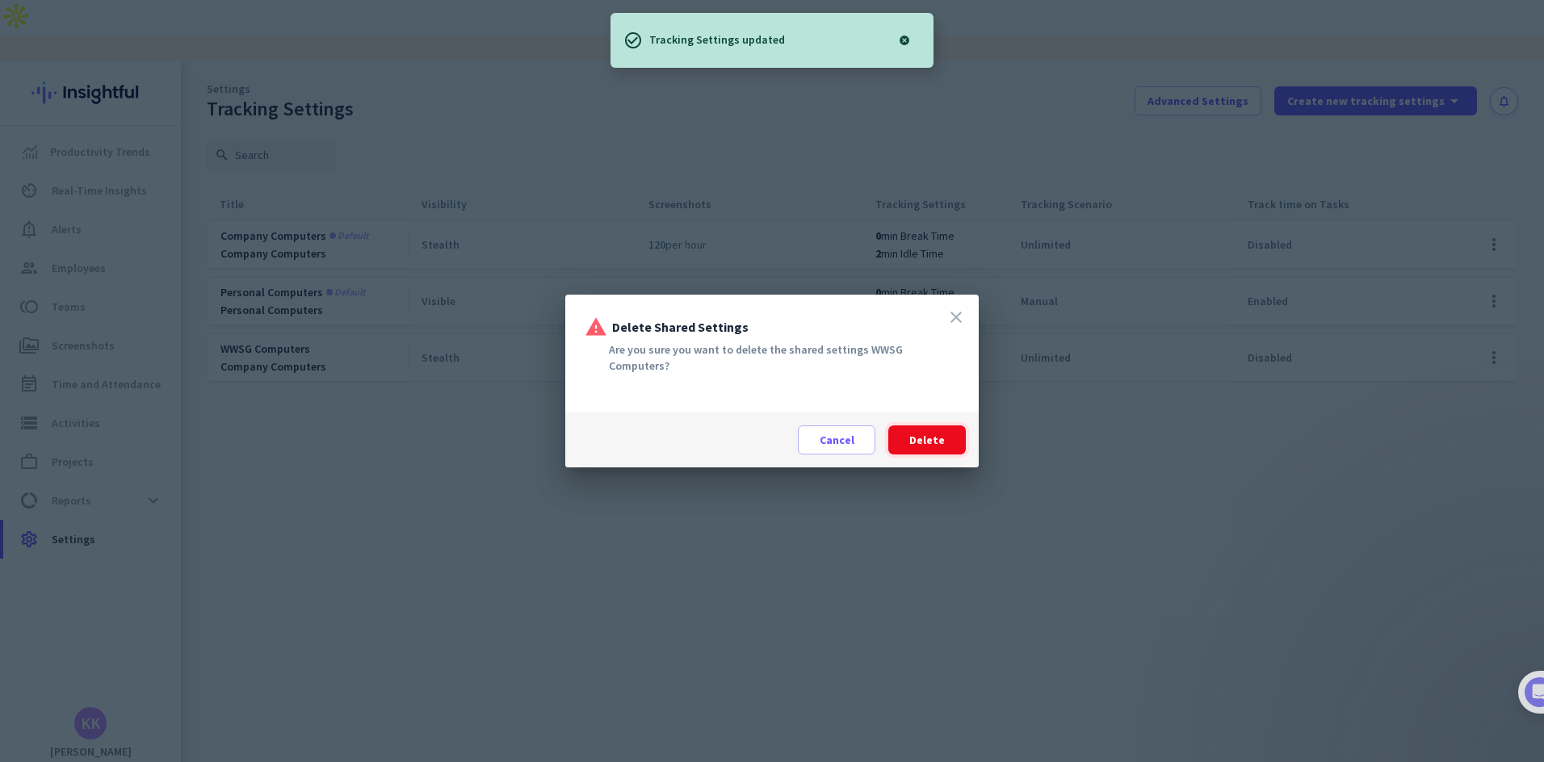
click at [924, 449] on span at bounding box center [927, 440] width 78 height 39
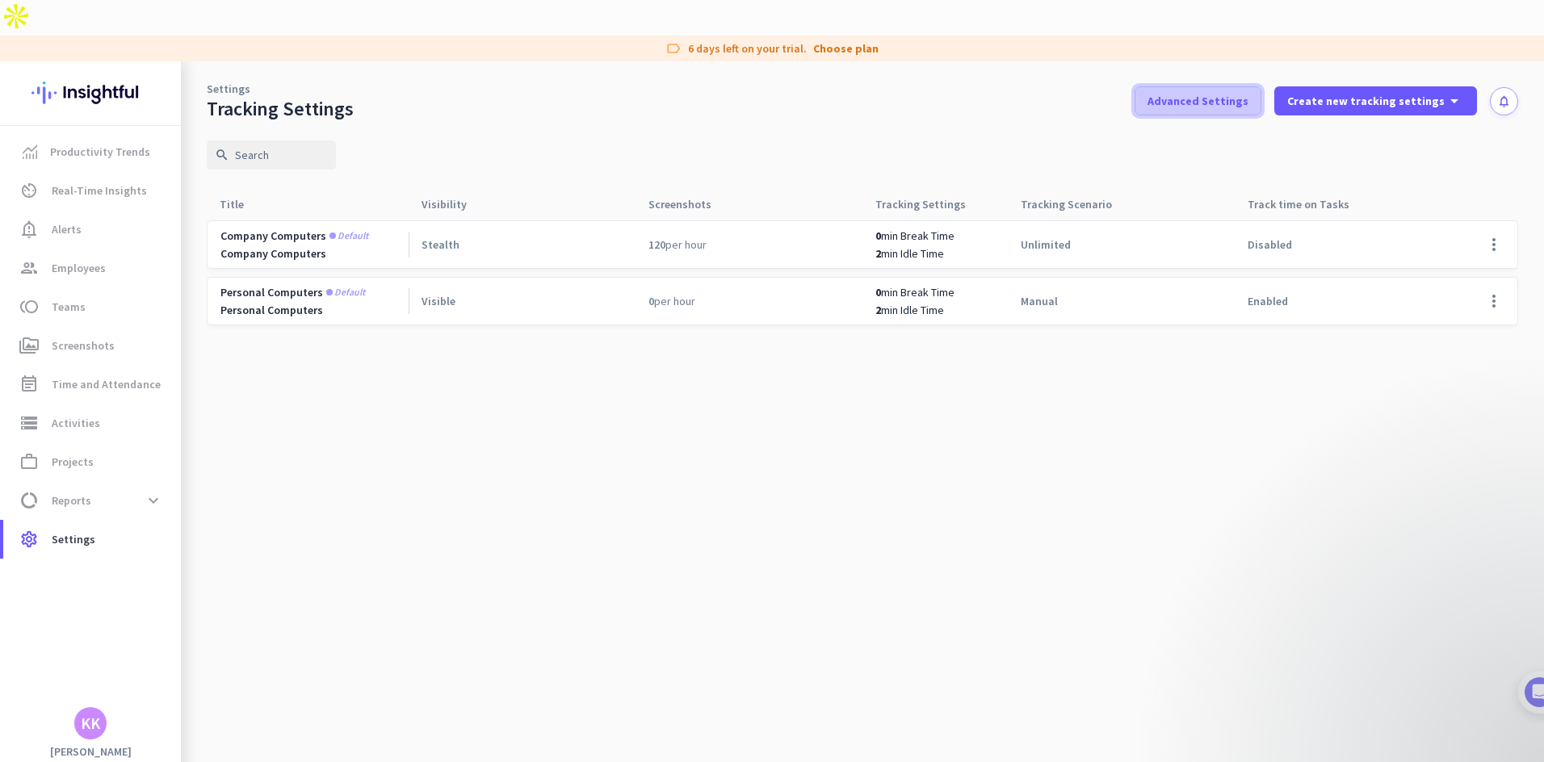
click at [1211, 93] on span "Advanced Settings" at bounding box center [1198, 101] width 101 height 16
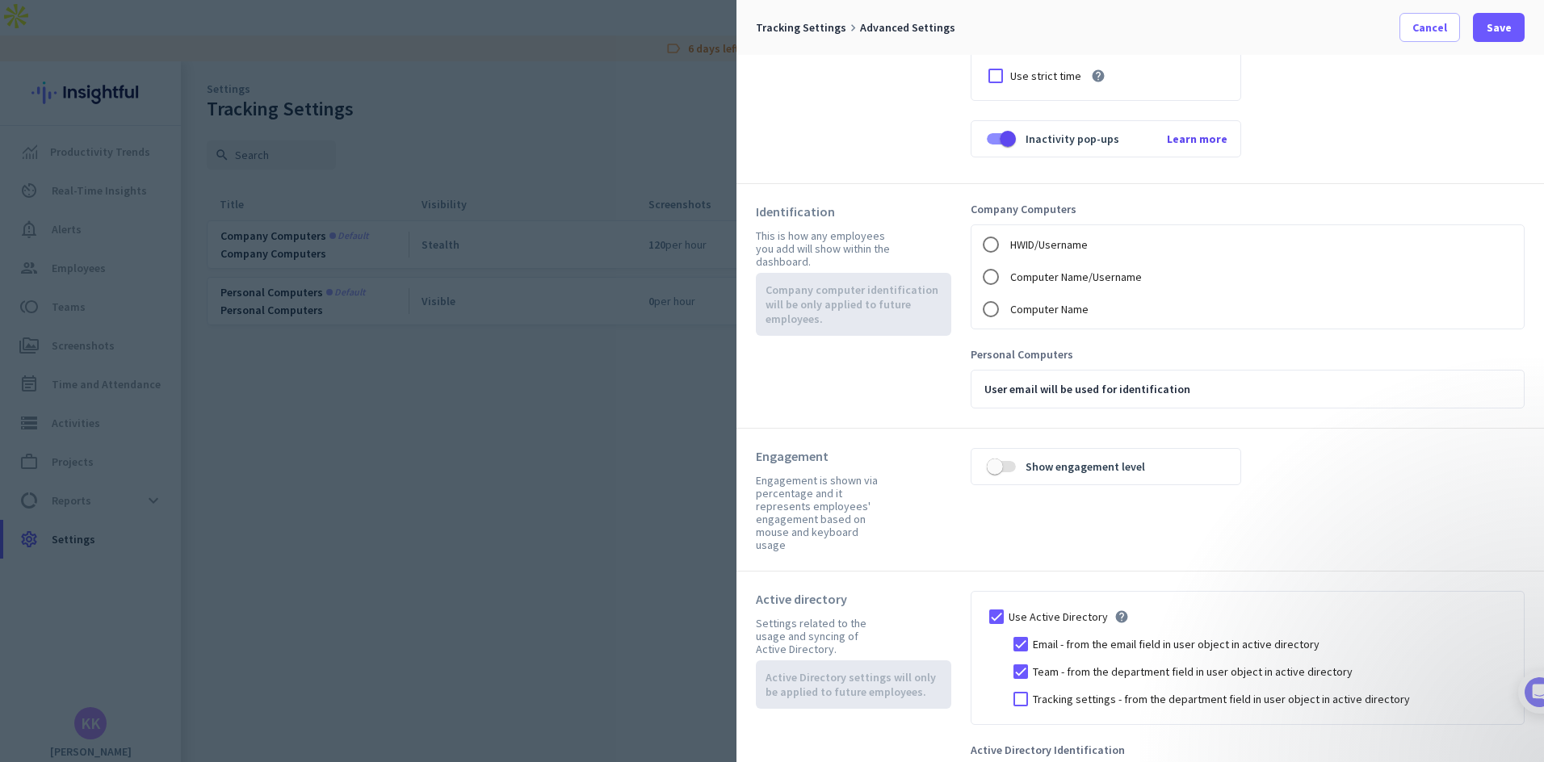
scroll to position [161, 0]
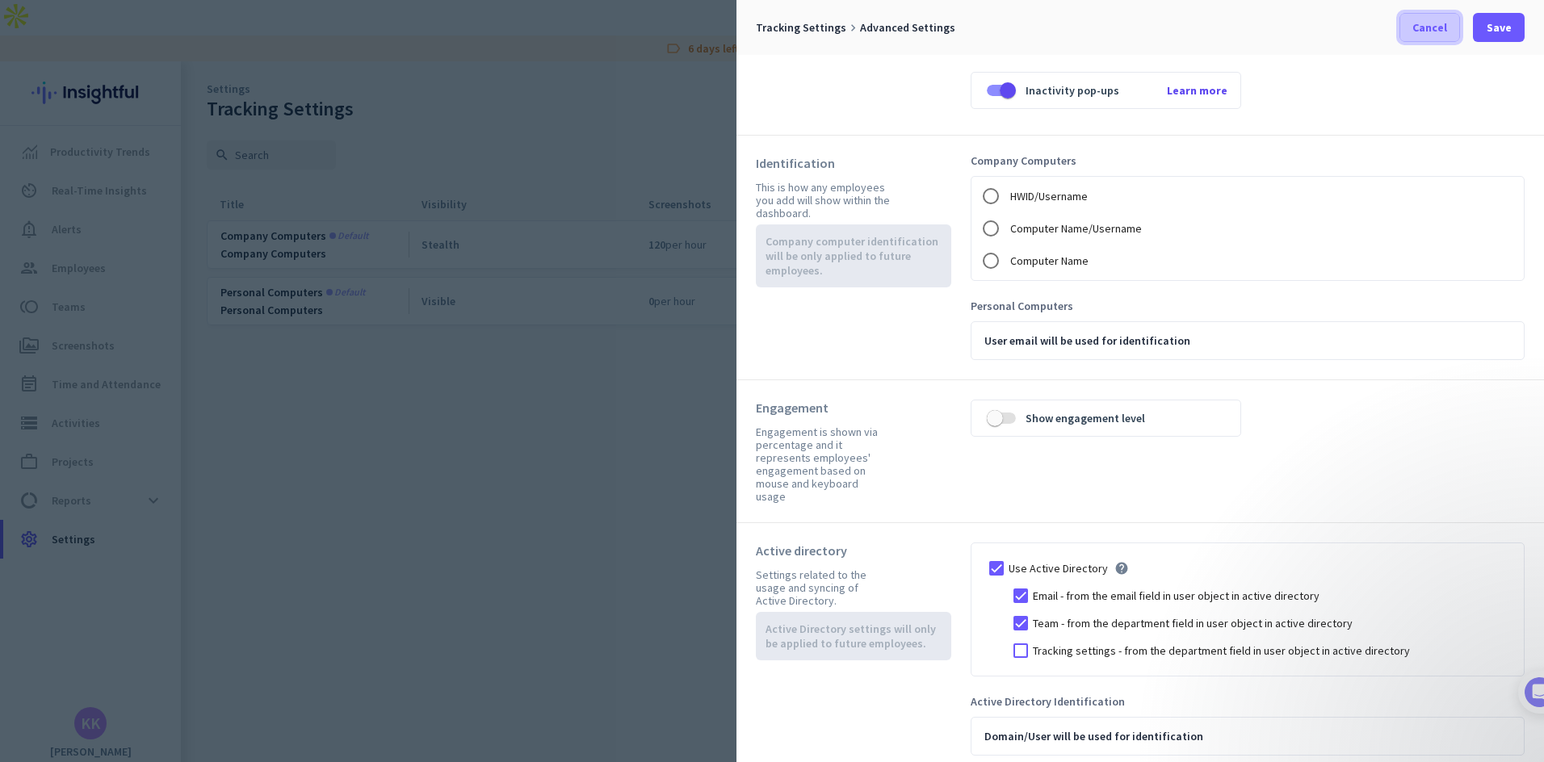
click at [1431, 19] on span "Cancel" at bounding box center [1430, 27] width 35 height 16
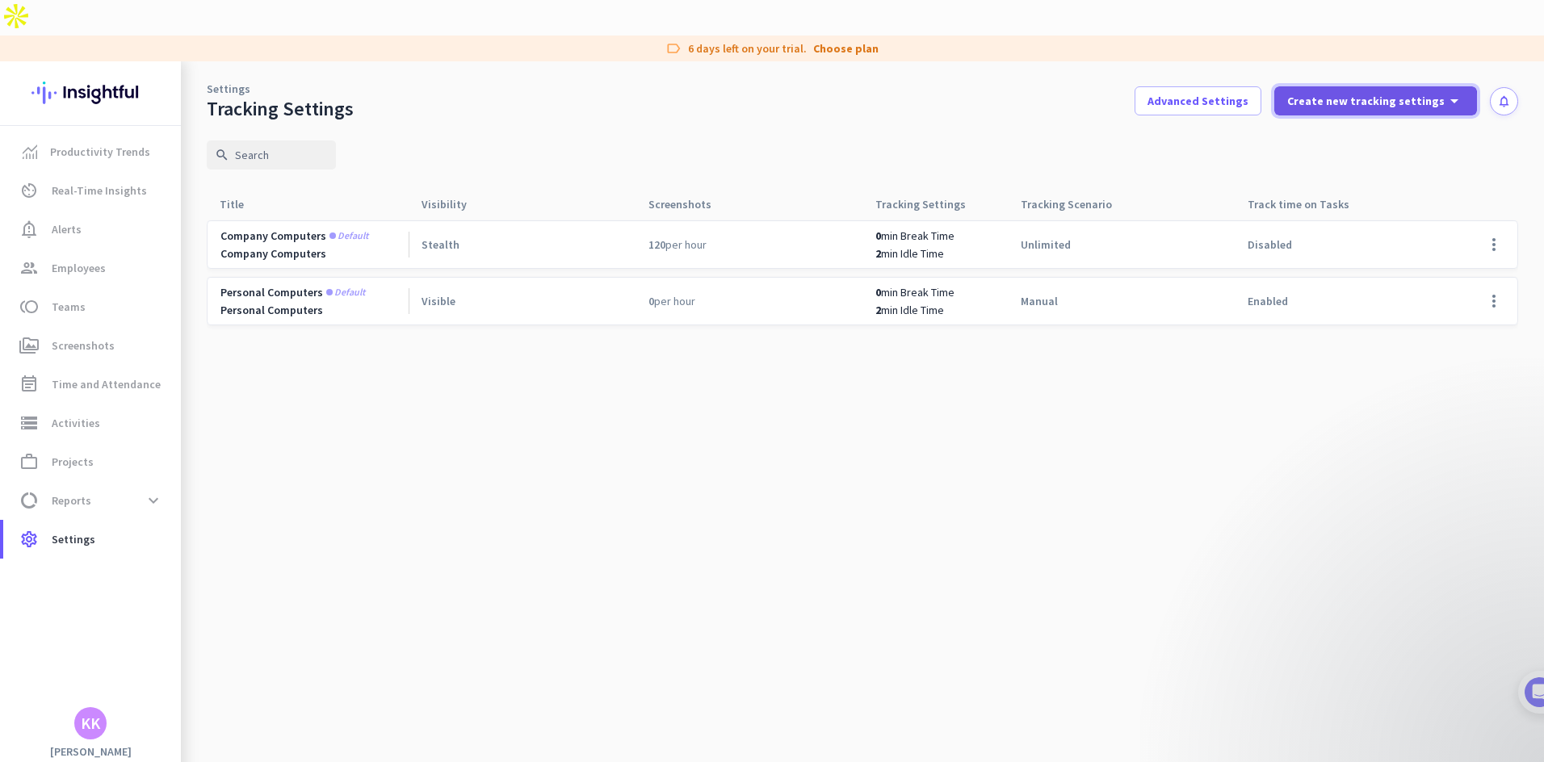
click at [1392, 93] on span "Create new tracking settings" at bounding box center [1365, 101] width 157 height 16
click at [1164, 137] on div at bounding box center [772, 381] width 1544 height 762
click at [100, 142] on span "Productivity Trends" at bounding box center [100, 151] width 100 height 19
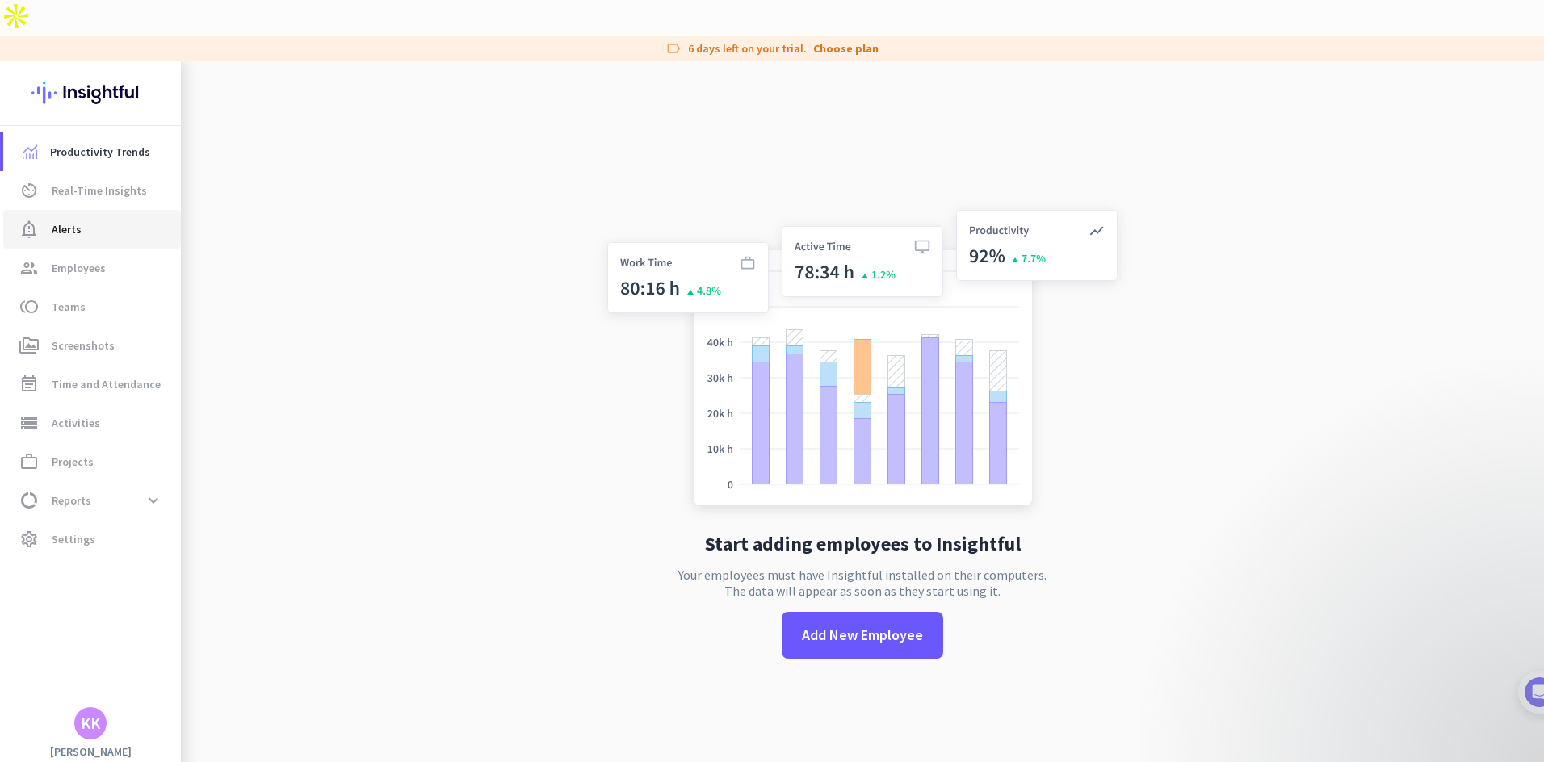
click at [98, 220] on span "notification_important Alerts" at bounding box center [92, 229] width 152 height 19
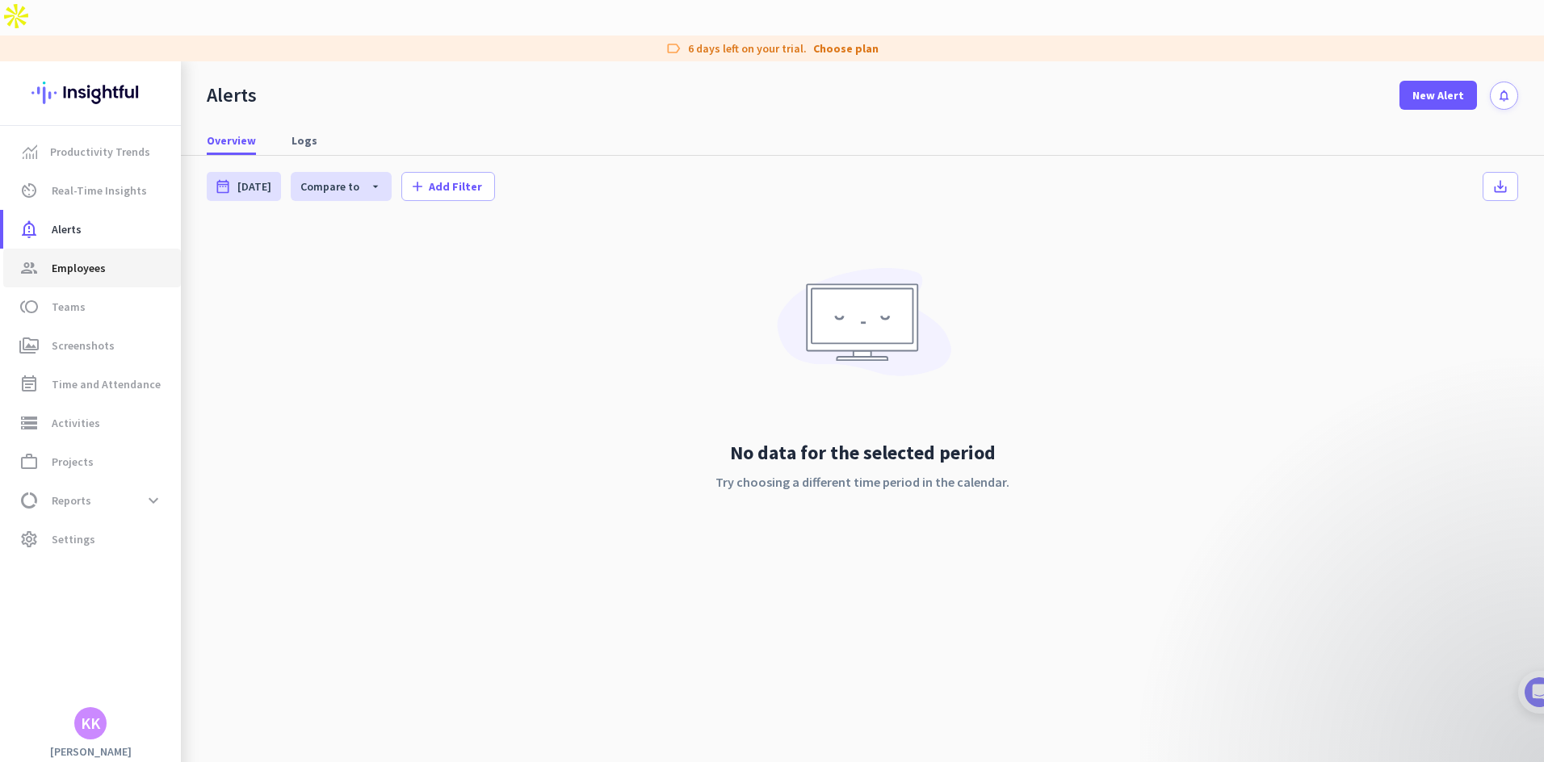
click at [99, 258] on span "Employees" at bounding box center [79, 267] width 54 height 19
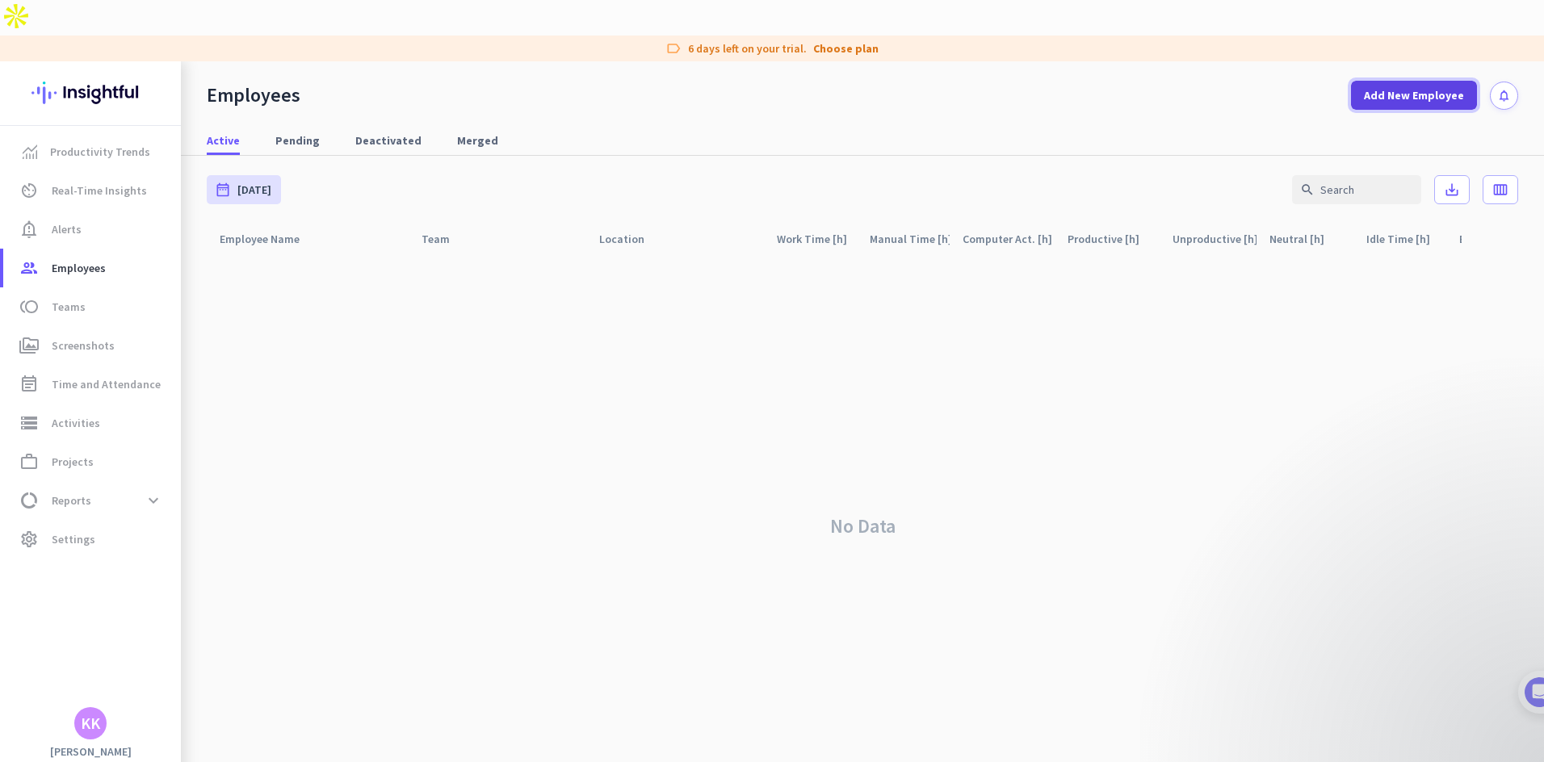
click at [1431, 87] on span "Add New Employee" at bounding box center [1414, 95] width 100 height 16
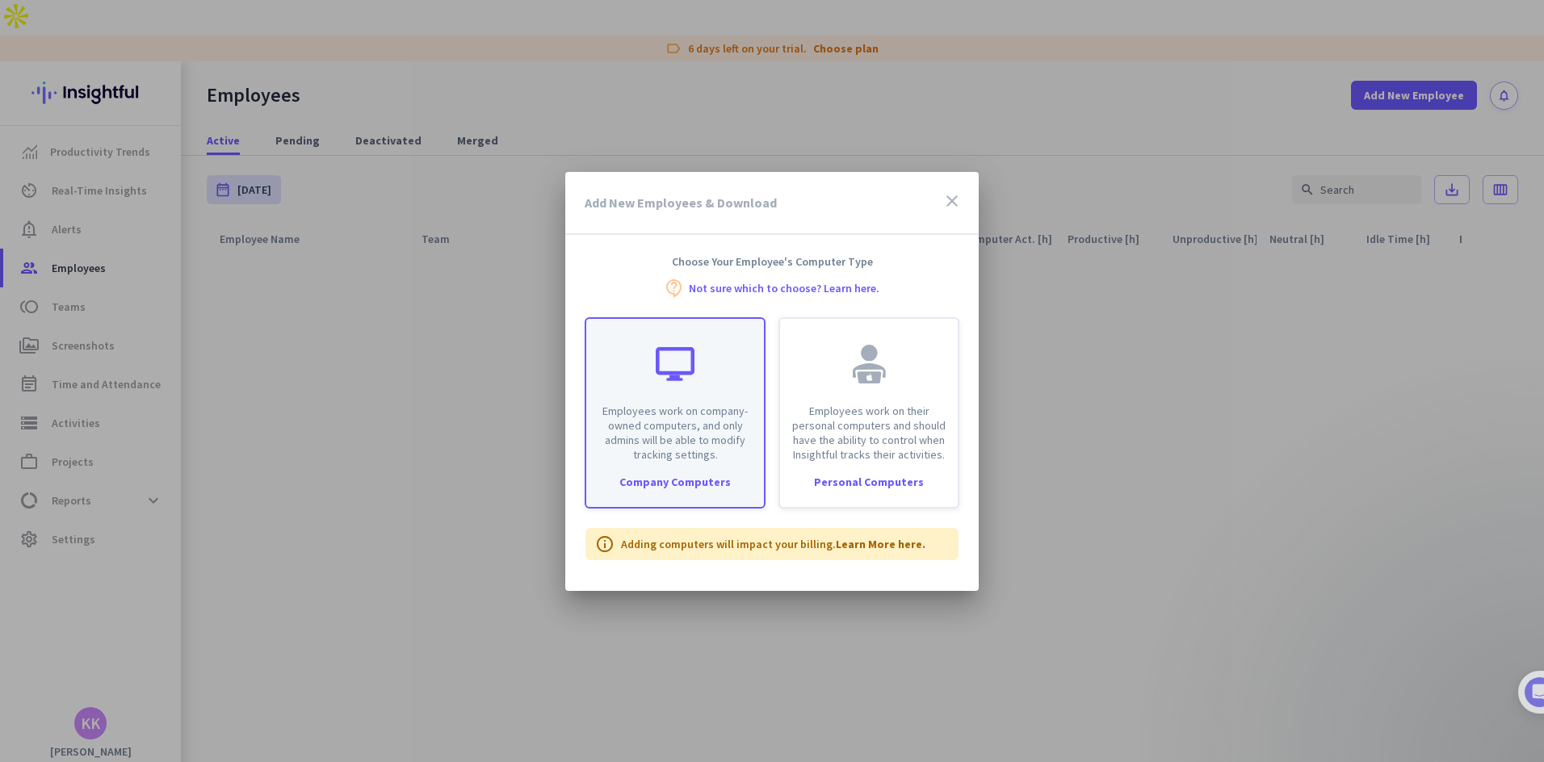
click at [667, 443] on p "Employees work on company-owned computers, and only admins will be able to modi…" at bounding box center [675, 433] width 158 height 58
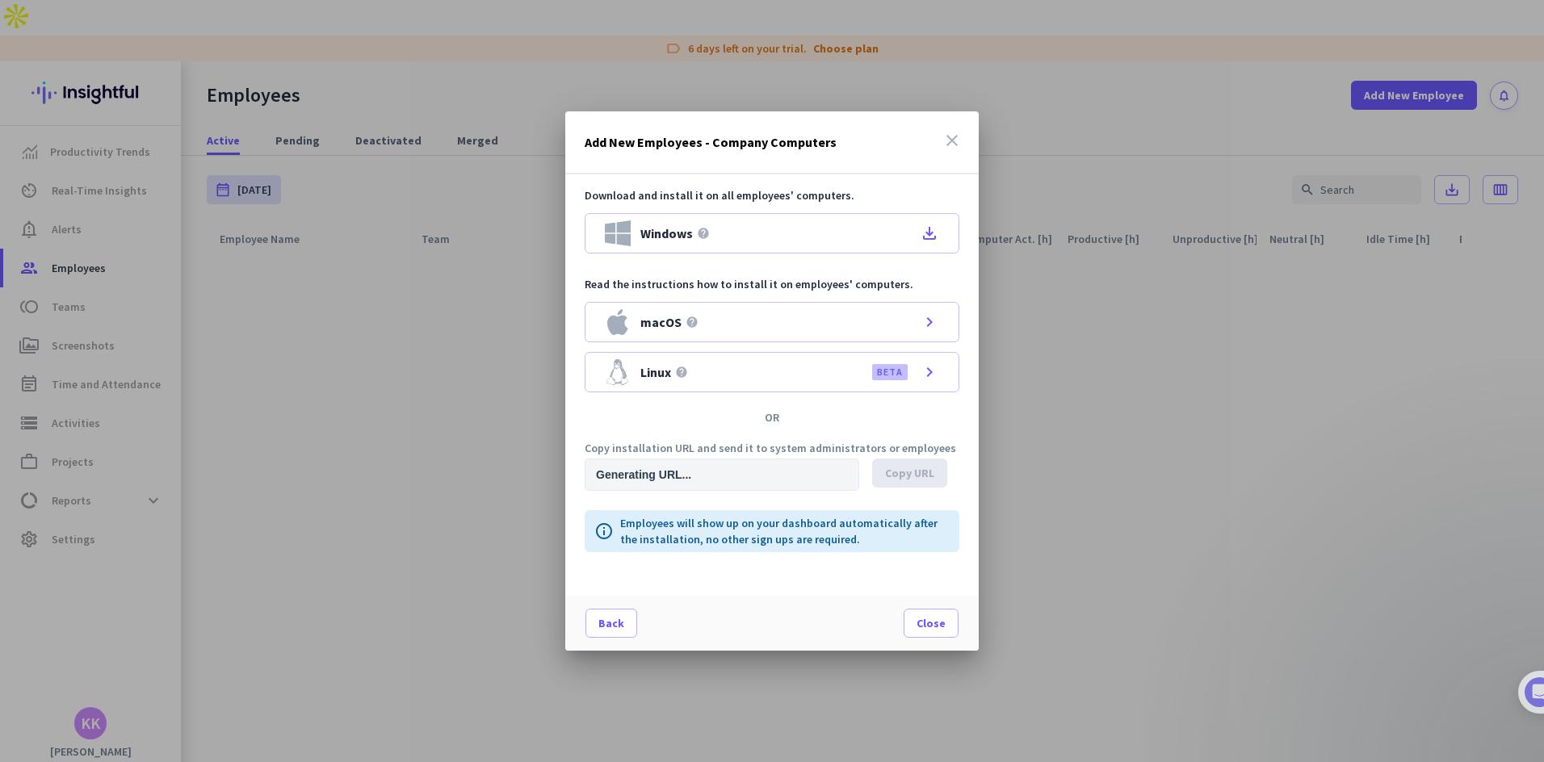
type input "https://app.insightful.io/#/installation/company?token=eyJhbGciOiJIUzI1NiIsInR5…"
click at [932, 235] on icon "file_download" at bounding box center [929, 233] width 19 height 19
click at [1044, 381] on div at bounding box center [772, 381] width 1544 height 762
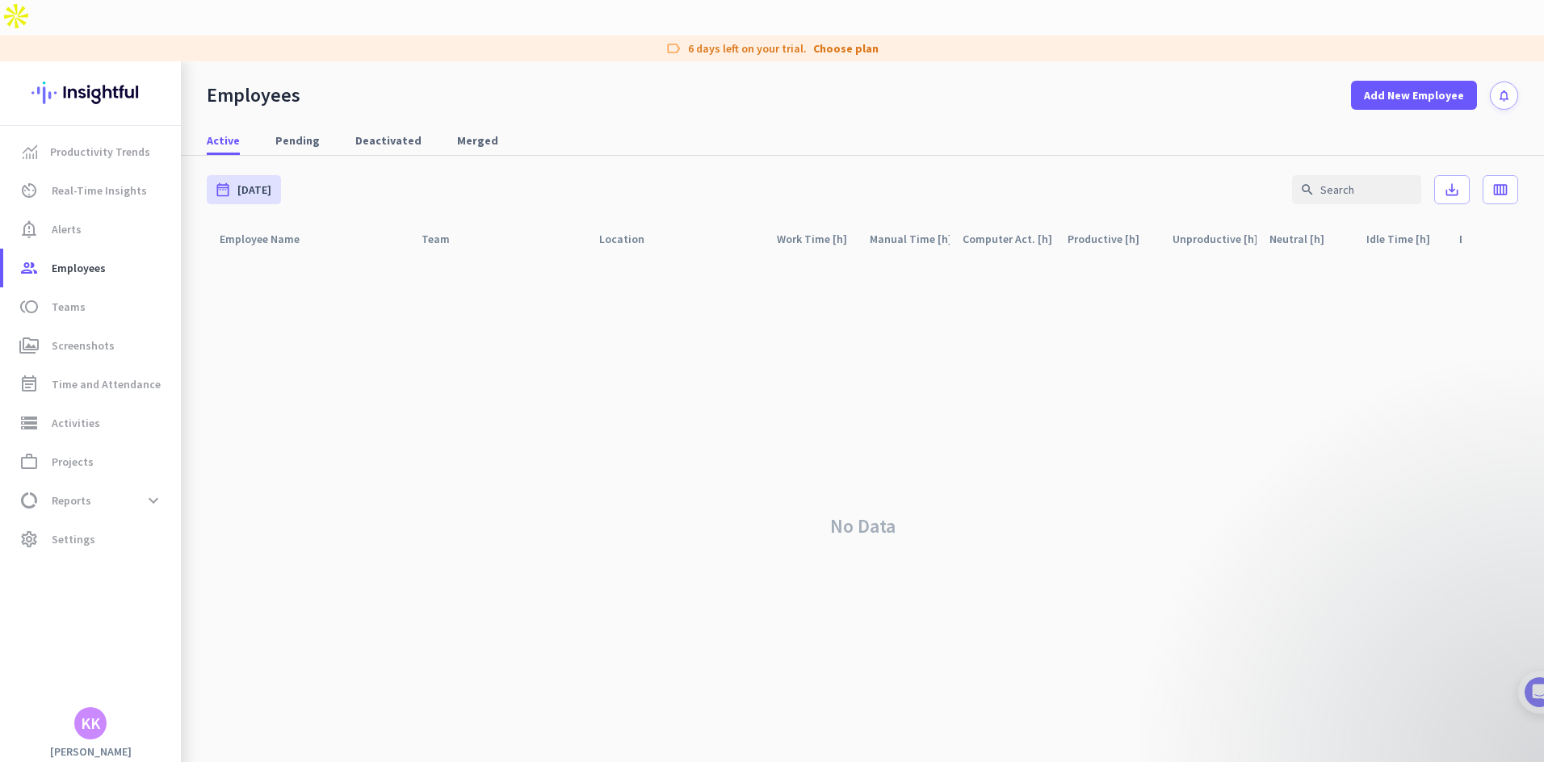
click at [1014, 156] on div "date_range Today Mon, Sep 22 - Mon, Sep 22 search save_alt calendar_view_week" at bounding box center [863, 190] width 1312 height 68
click at [1187, 126] on div "Active Pending Deactivated Merged" at bounding box center [862, 141] width 1363 height 30
click at [967, 64] on div "Employees Add New Employee notifications" at bounding box center [862, 85] width 1363 height 48
drag, startPoint x: 948, startPoint y: 62, endPoint x: 875, endPoint y: 113, distance: 88.7
click at [945, 63] on div "Employees Add New Employee notifications" at bounding box center [862, 85] width 1363 height 48
